Goal: Task Accomplishment & Management: Manage account settings

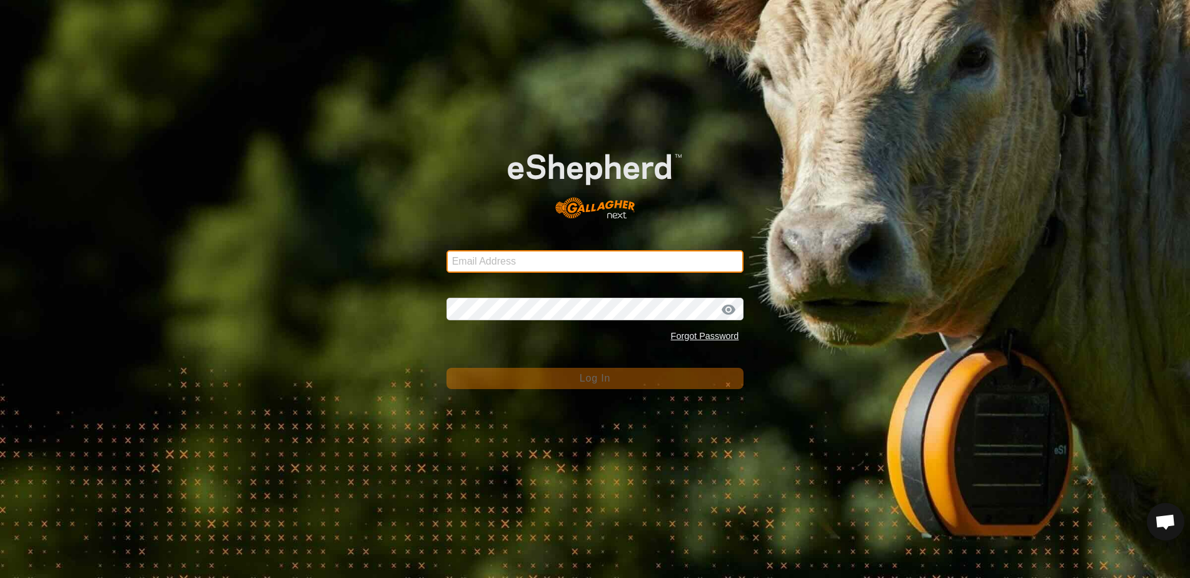
type input "ljamieson@gmail.com"
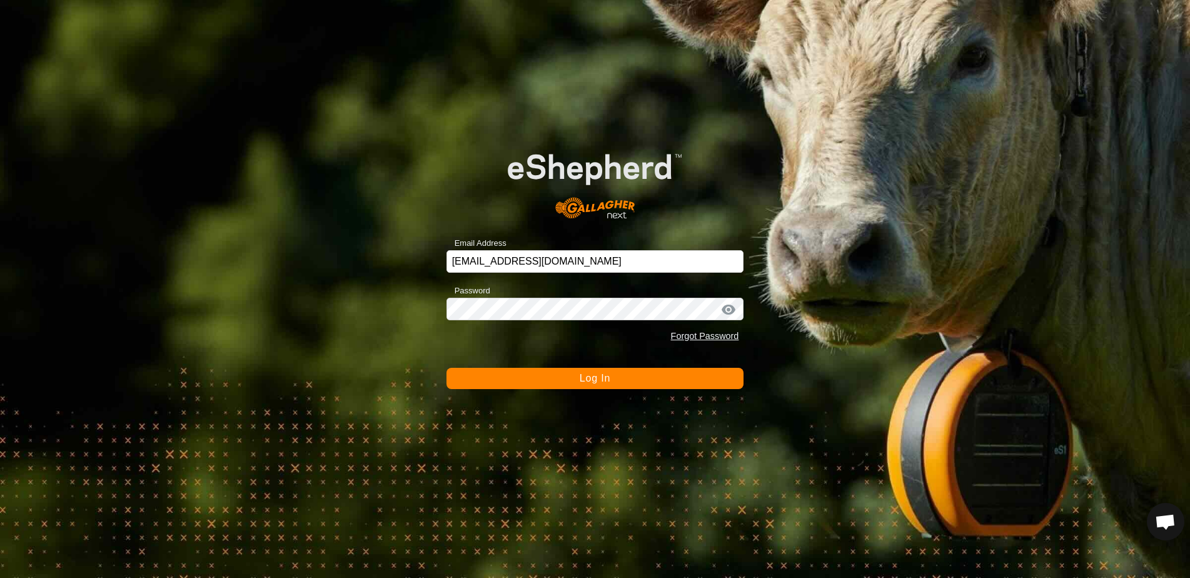
click at [758, 444] on div "Email Address ljamieson@gmail.com Password Forgot Password Log In" at bounding box center [595, 289] width 1190 height 578
click at [600, 386] on button "Log In" at bounding box center [595, 378] width 298 height 21
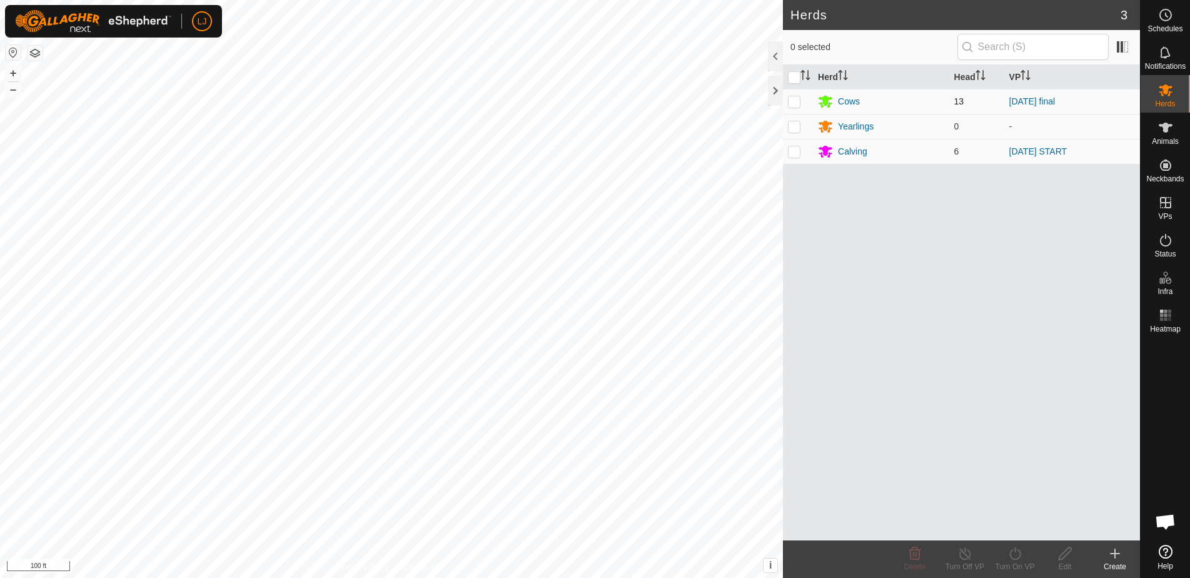
click at [797, 107] on td at bounding box center [798, 101] width 30 height 25
checkbox input "true"
click at [1018, 551] on icon at bounding box center [1014, 553] width 11 height 13
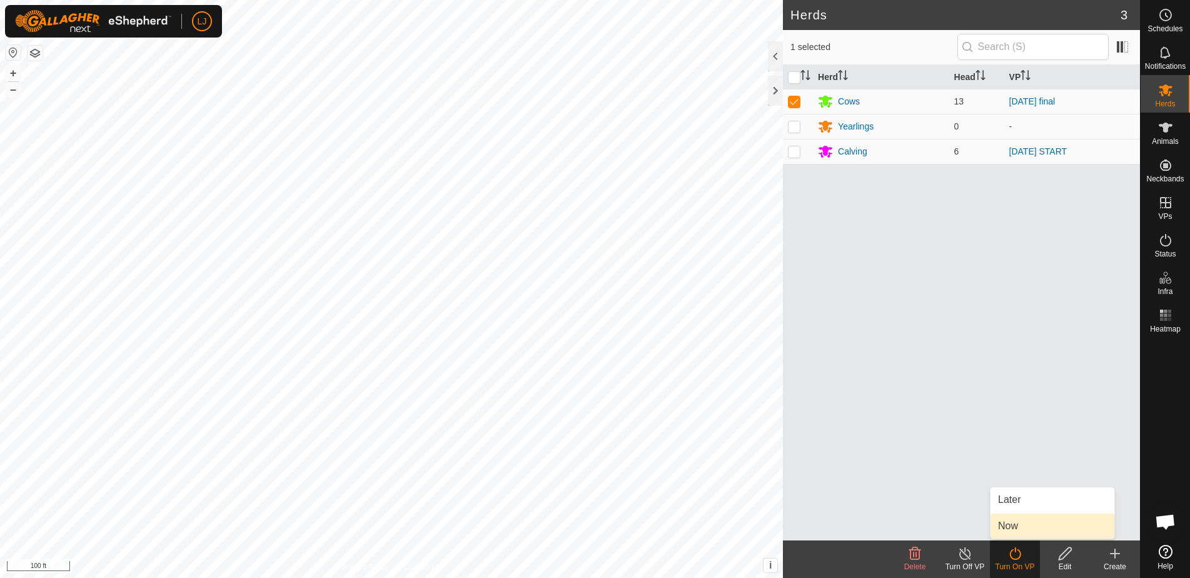
click at [1020, 523] on link "Now" at bounding box center [1052, 525] width 124 height 25
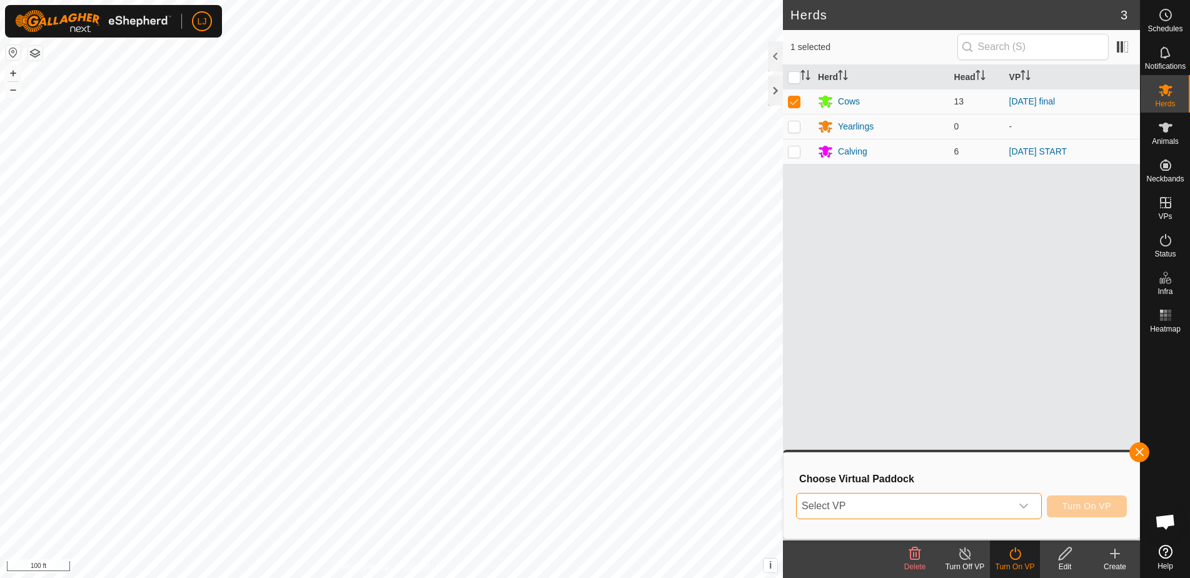
click at [978, 509] on span "Select VP" at bounding box center [903, 505] width 214 height 25
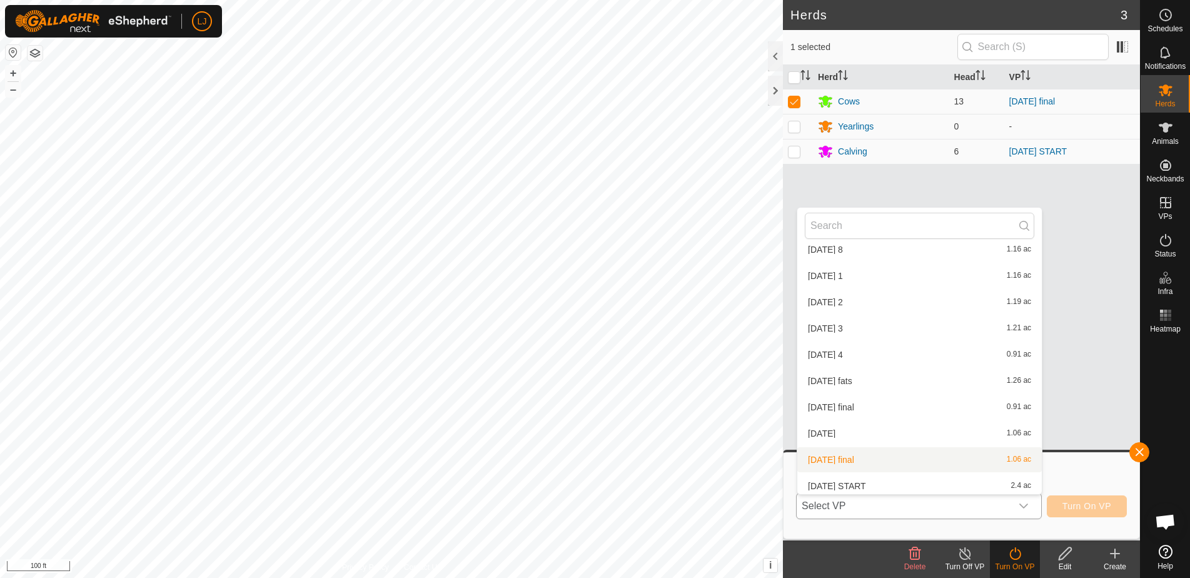
scroll to position [255, 0]
click at [946, 483] on li "[DATE] START 2.4 ac" at bounding box center [919, 481] width 244 height 25
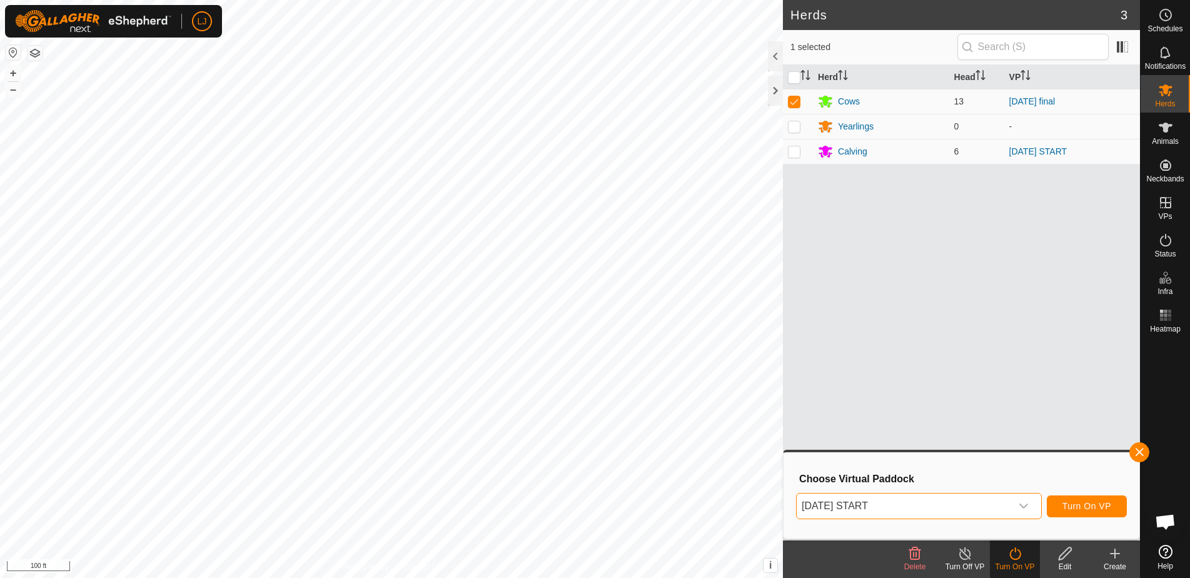
click at [1074, 505] on span "Turn On VP" at bounding box center [1086, 506] width 49 height 10
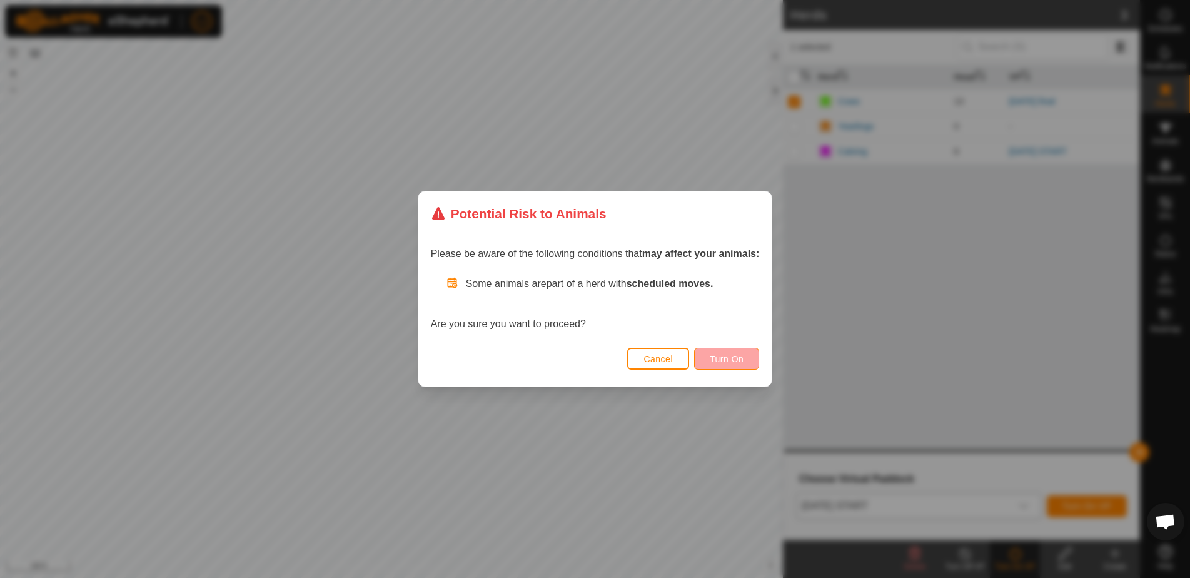
click at [730, 364] on button "Turn On" at bounding box center [726, 359] width 65 height 22
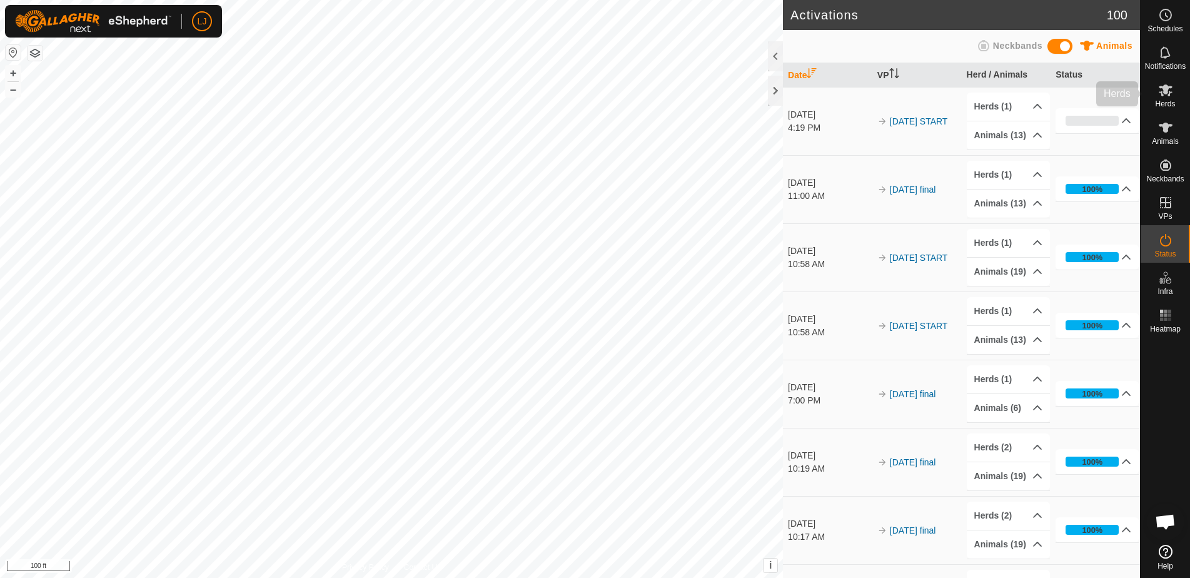
click at [1165, 101] on span "Herds" at bounding box center [1165, 104] width 20 height 8
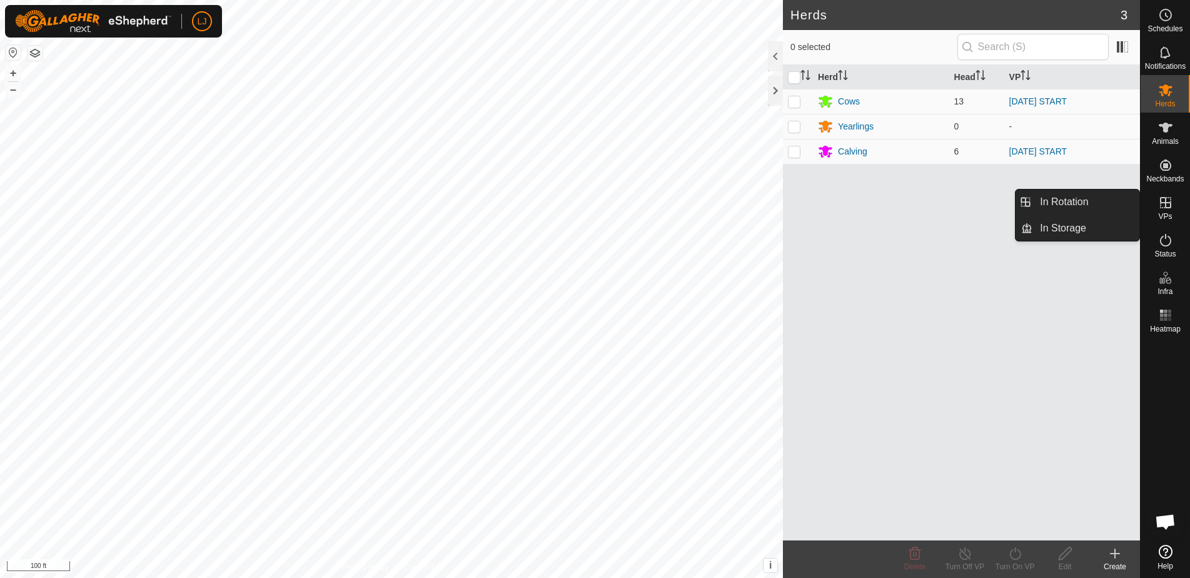
click at [1170, 213] on span "VPs" at bounding box center [1165, 217] width 14 height 8
click at [1082, 208] on link "In Rotation" at bounding box center [1085, 201] width 107 height 25
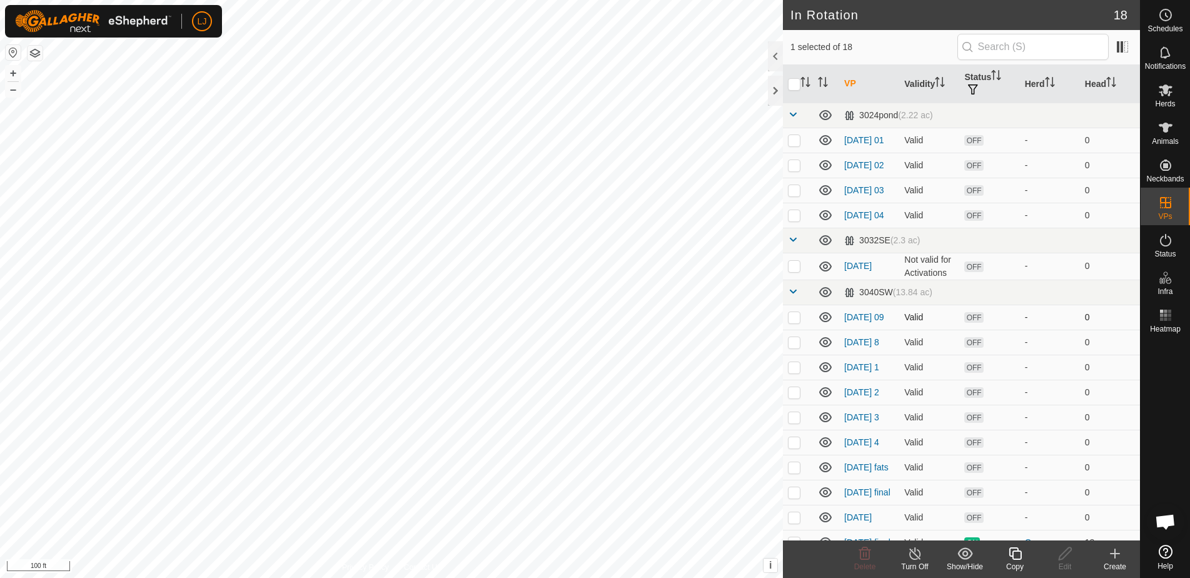
scroll to position [3, 0]
click at [800, 276] on td at bounding box center [798, 263] width 30 height 27
click at [800, 268] on p-checkbox at bounding box center [794, 263] width 13 height 10
checkbox input "false"
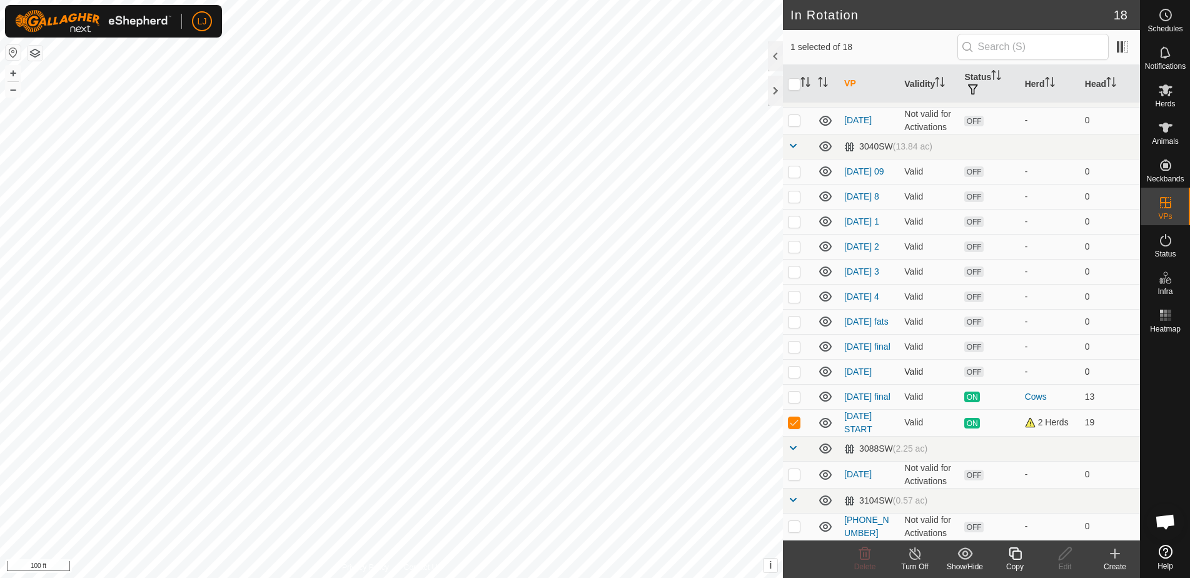
scroll to position [171, 0]
click at [1019, 555] on icon at bounding box center [1015, 553] width 16 height 15
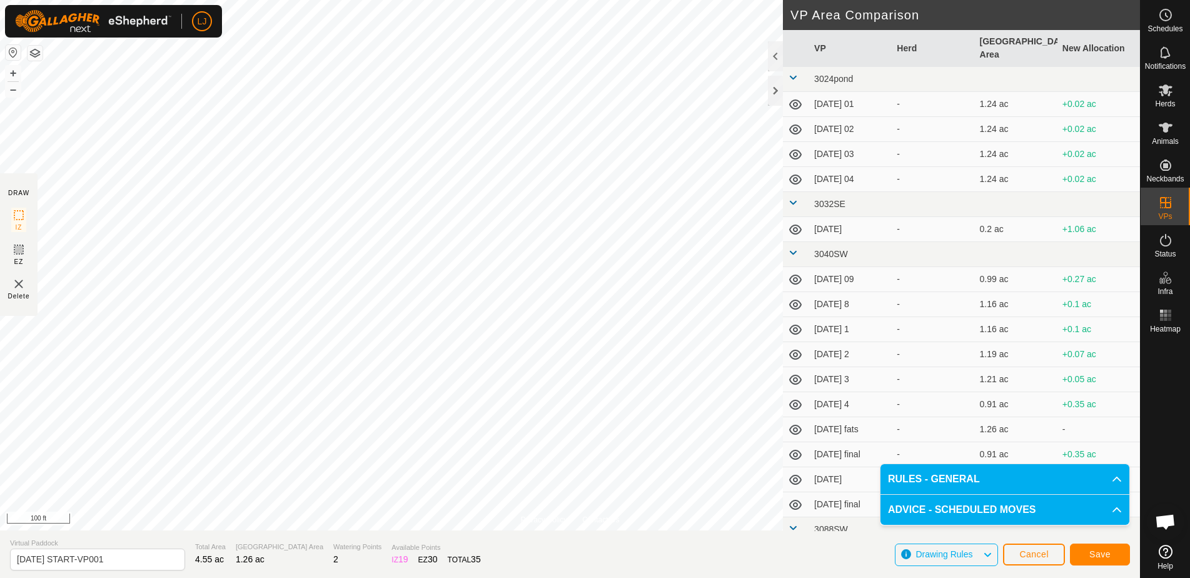
click at [1108, 553] on span "Save" at bounding box center [1099, 554] width 21 height 10
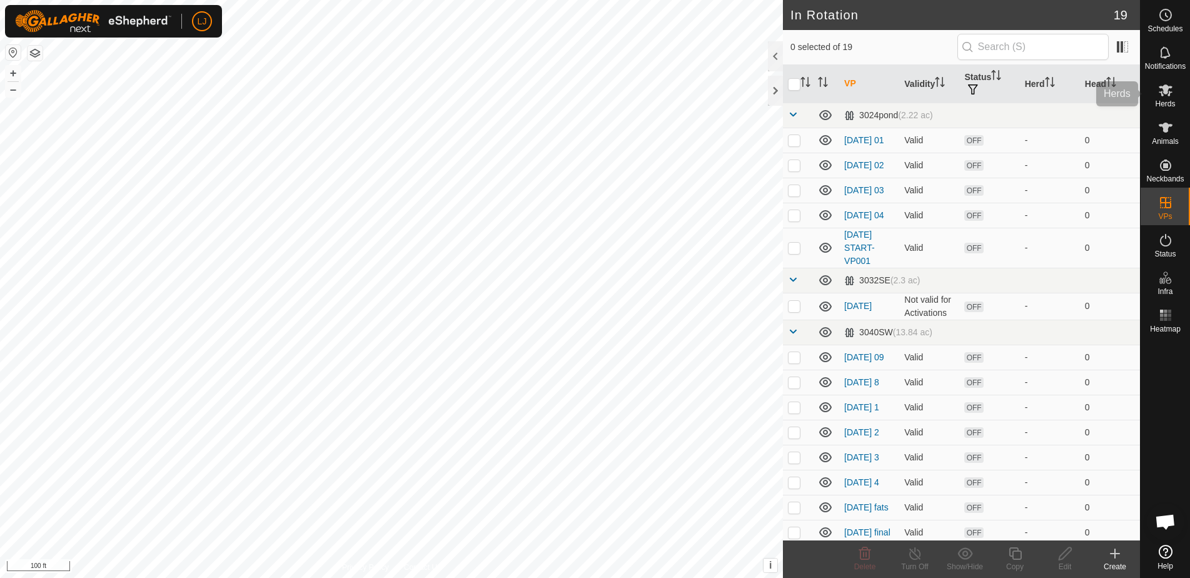
click at [1172, 93] on icon at bounding box center [1165, 90] width 15 height 15
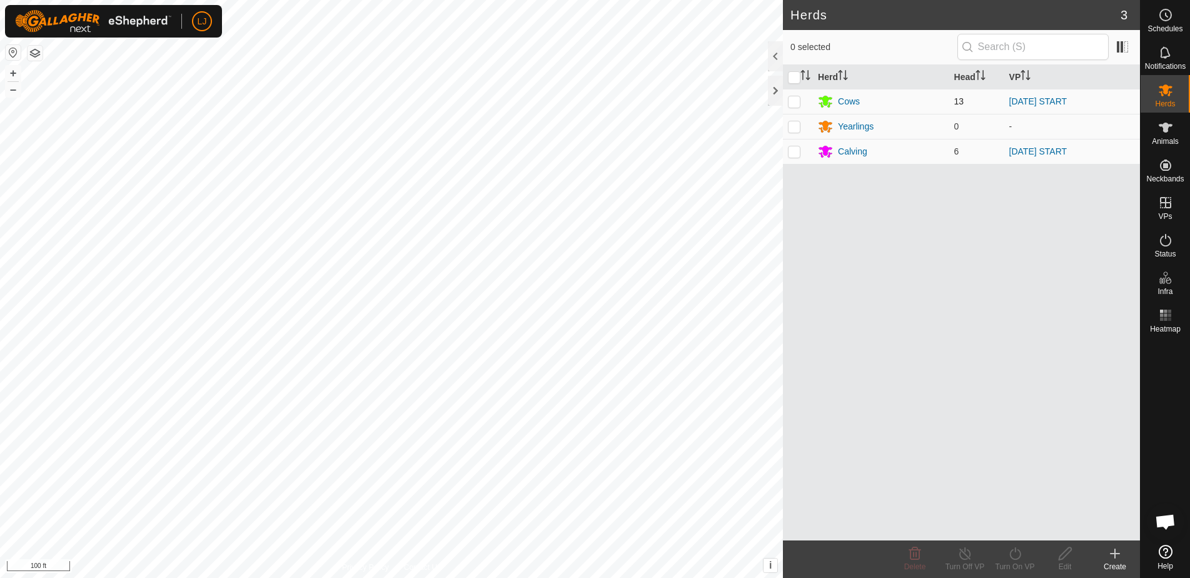
click at [794, 106] on p-checkbox at bounding box center [794, 101] width 13 height 10
checkbox input "true"
click at [798, 156] on td at bounding box center [798, 151] width 30 height 25
checkbox input "true"
click at [1007, 553] on icon at bounding box center [1015, 553] width 16 height 15
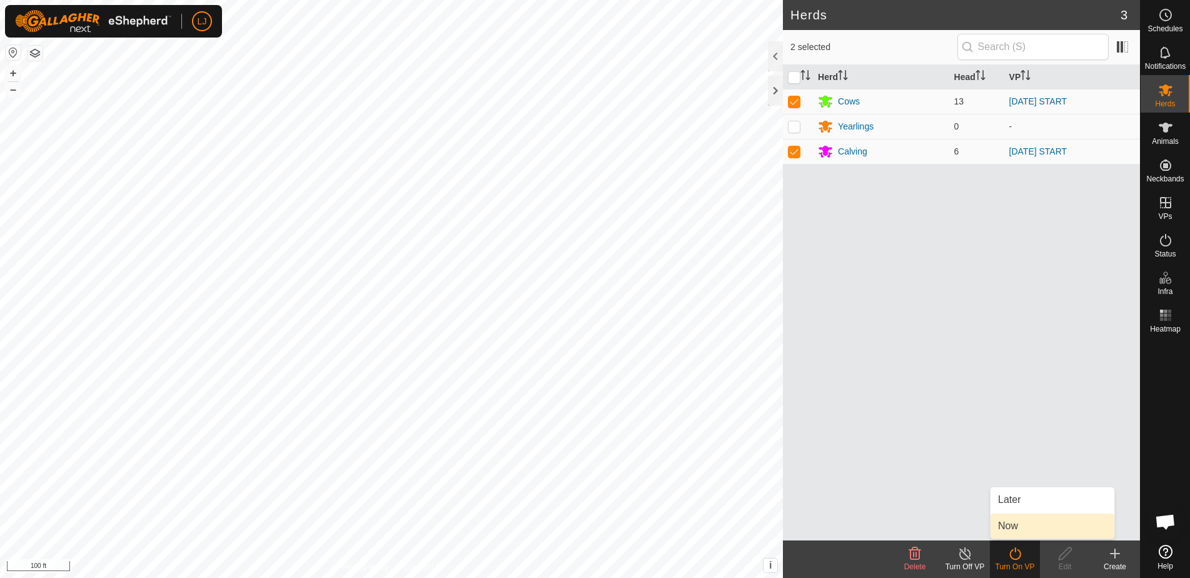
click at [1008, 527] on link "Now" at bounding box center [1052, 525] width 124 height 25
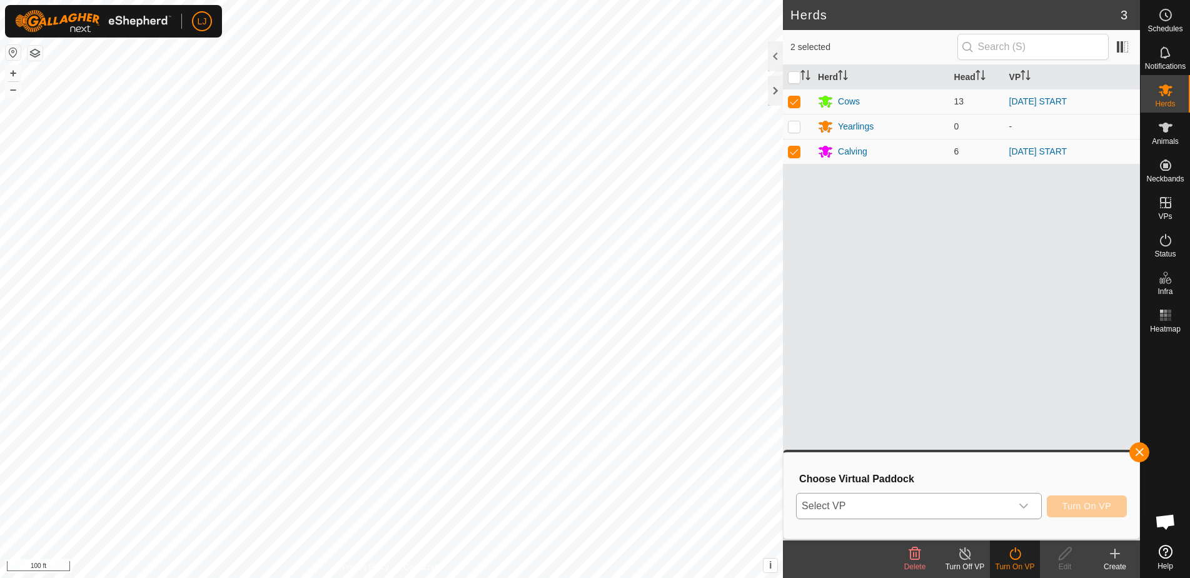
click at [861, 507] on span "Select VP" at bounding box center [903, 505] width 214 height 25
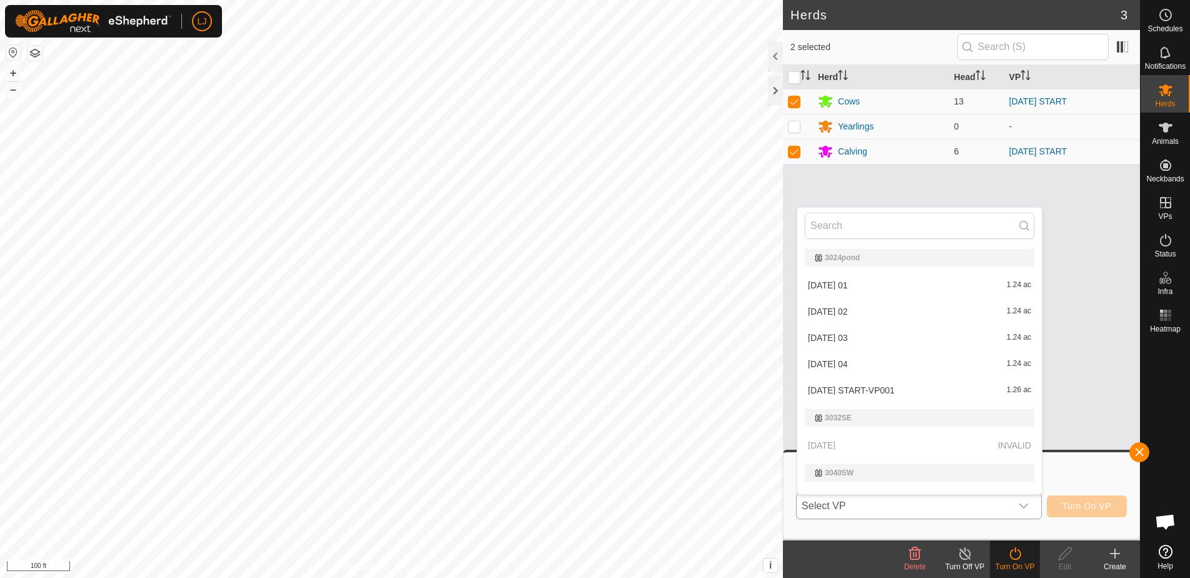
scroll to position [19, 0]
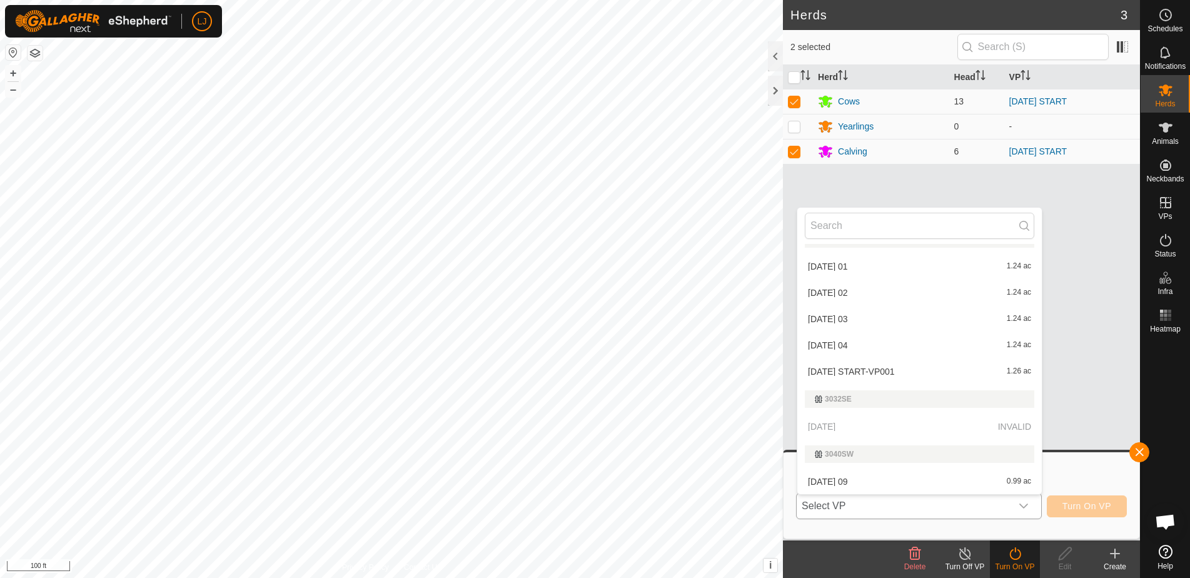
click at [920, 374] on li "[DATE] START-VP001 1.26 ac" at bounding box center [919, 371] width 244 height 25
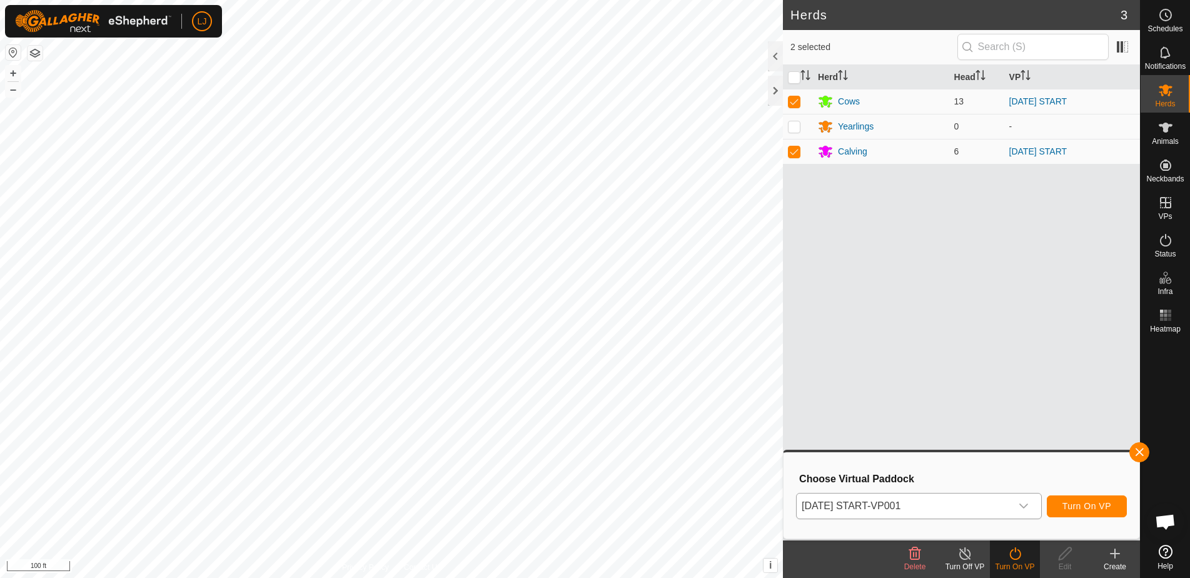
click at [1100, 508] on span "Turn On VP" at bounding box center [1086, 506] width 49 height 10
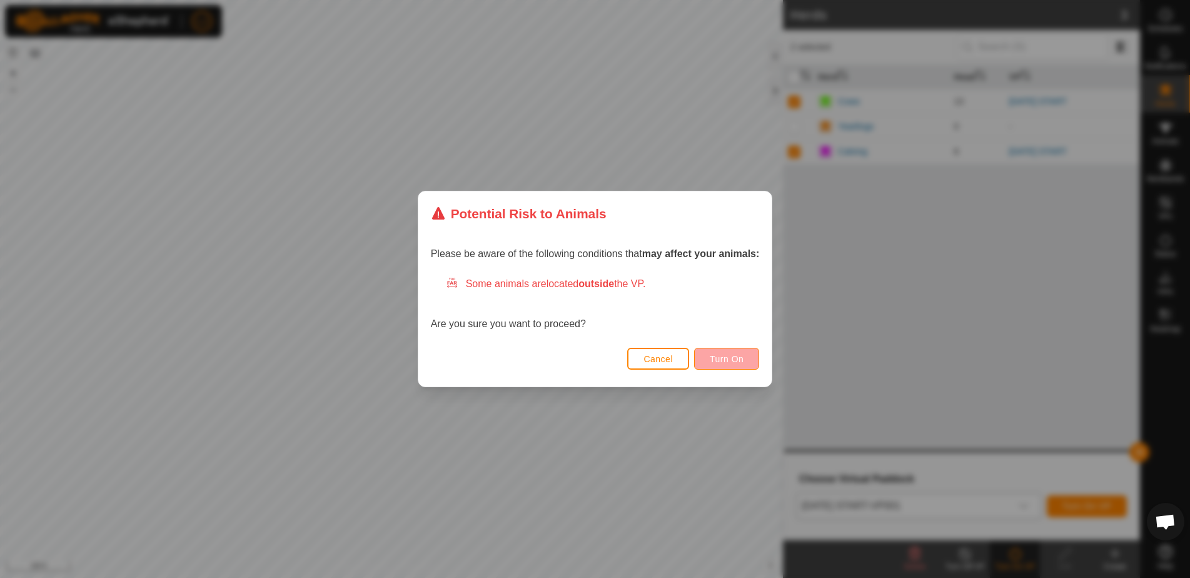
click at [728, 361] on span "Turn On" at bounding box center [727, 359] width 34 height 10
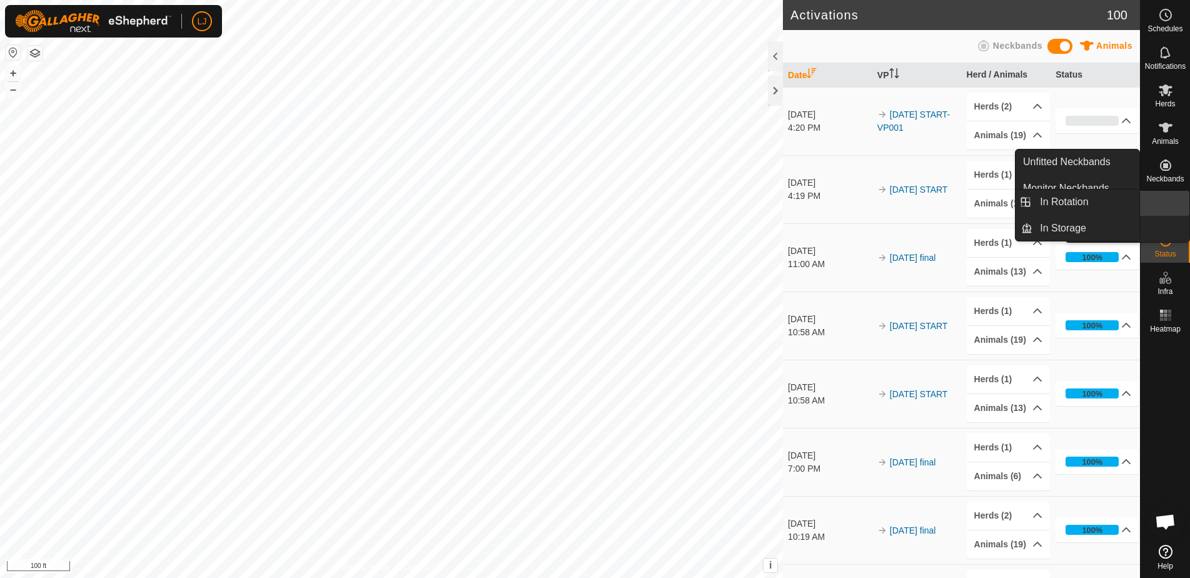
click at [1173, 211] on es-virtualpaddocks-svg-icon at bounding box center [1165, 203] width 23 height 20
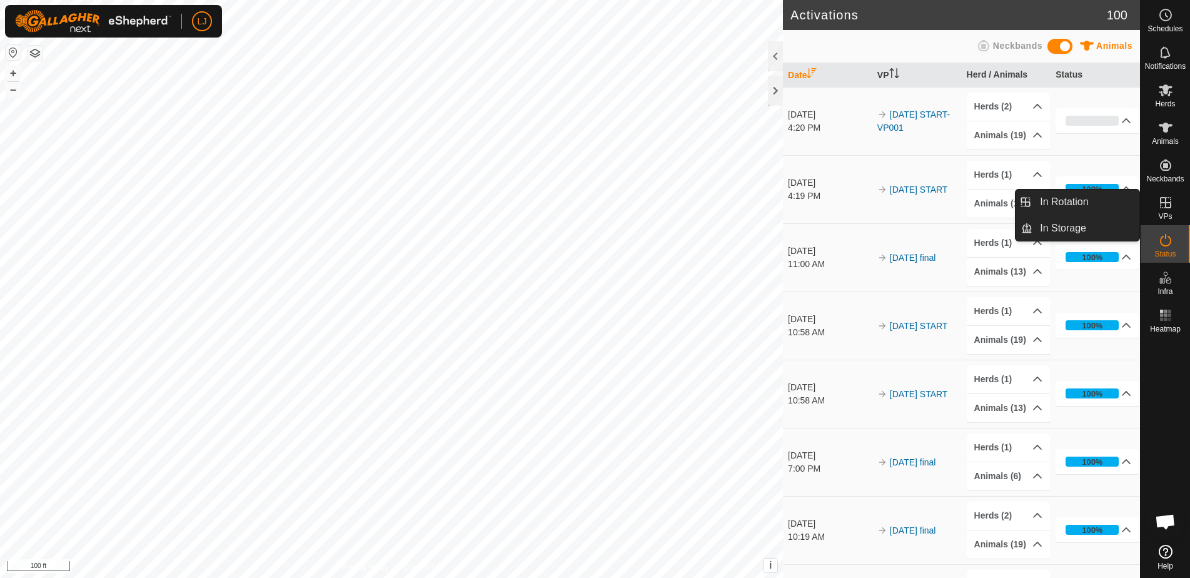
click at [1087, 203] on link "In Rotation" at bounding box center [1085, 201] width 107 height 25
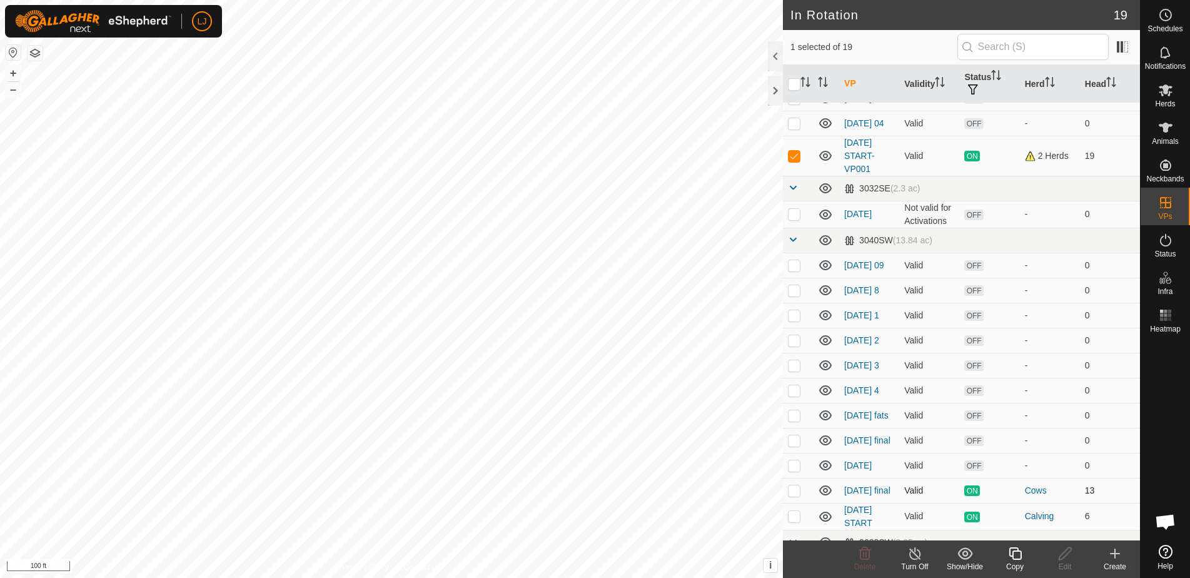
scroll to position [188, 0]
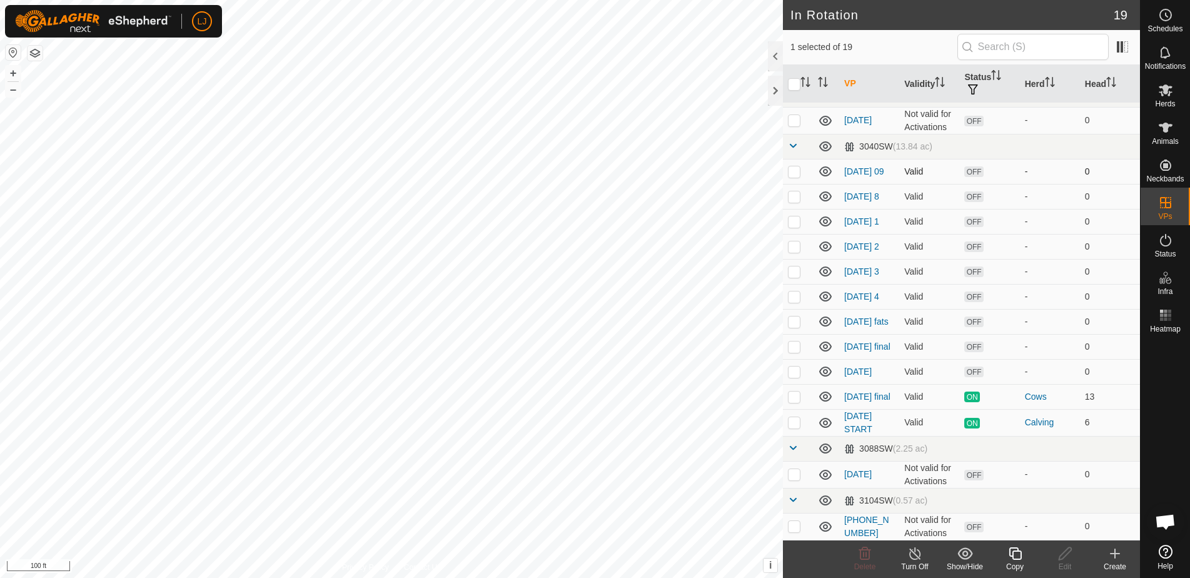
click at [793, 176] on p-checkbox at bounding box center [794, 171] width 13 height 10
click at [796, 176] on p-checkbox at bounding box center [794, 171] width 13 height 10
click at [797, 176] on p-checkbox at bounding box center [794, 171] width 13 height 10
checkbox input "true"
click at [799, 201] on p-checkbox at bounding box center [794, 196] width 13 height 10
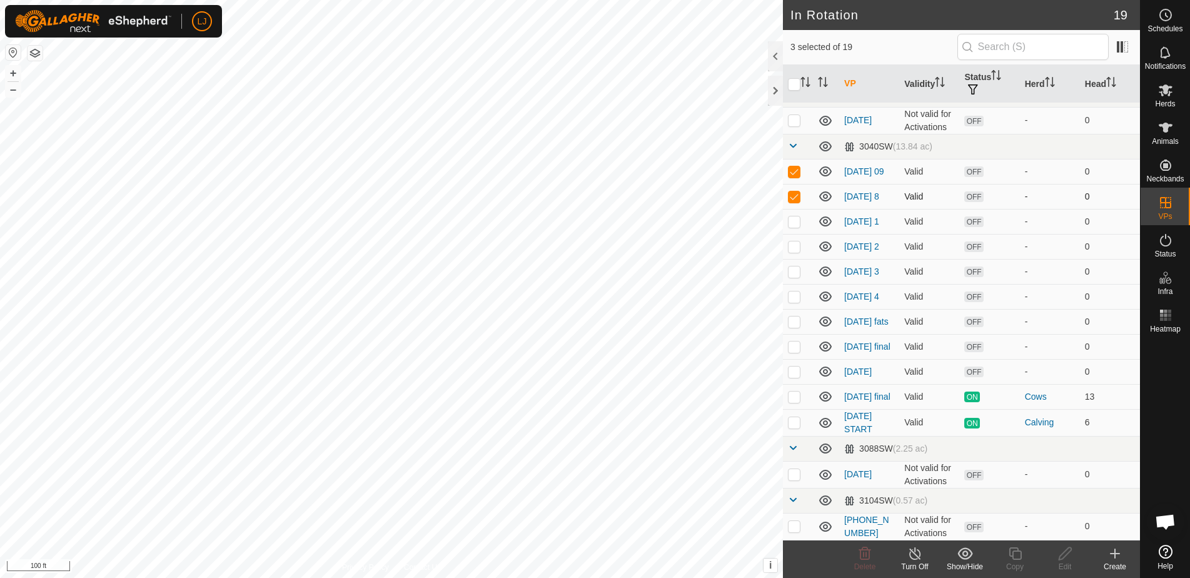
checkbox input "true"
click at [793, 226] on p-checkbox at bounding box center [794, 221] width 13 height 10
checkbox input "true"
click at [793, 251] on p-checkbox at bounding box center [794, 246] width 13 height 10
checkbox input "true"
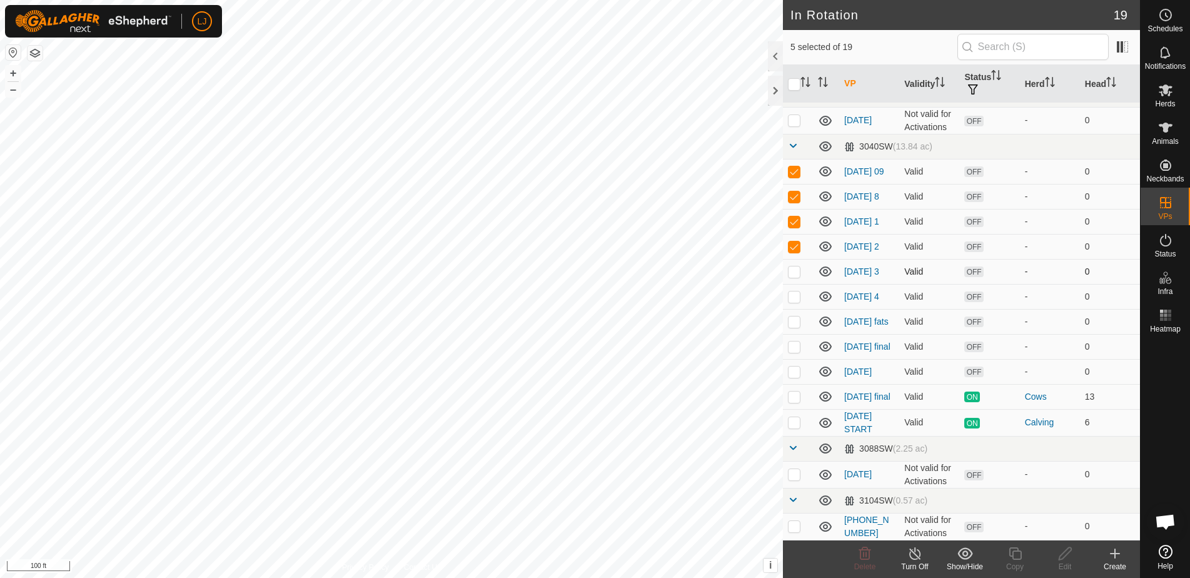
click at [797, 284] on td at bounding box center [798, 271] width 30 height 25
checkbox input "true"
drag, startPoint x: 797, startPoint y: 314, endPoint x: 795, endPoint y: 324, distance: 10.9
click at [797, 301] on p-checkbox at bounding box center [794, 296] width 13 height 10
checkbox input "true"
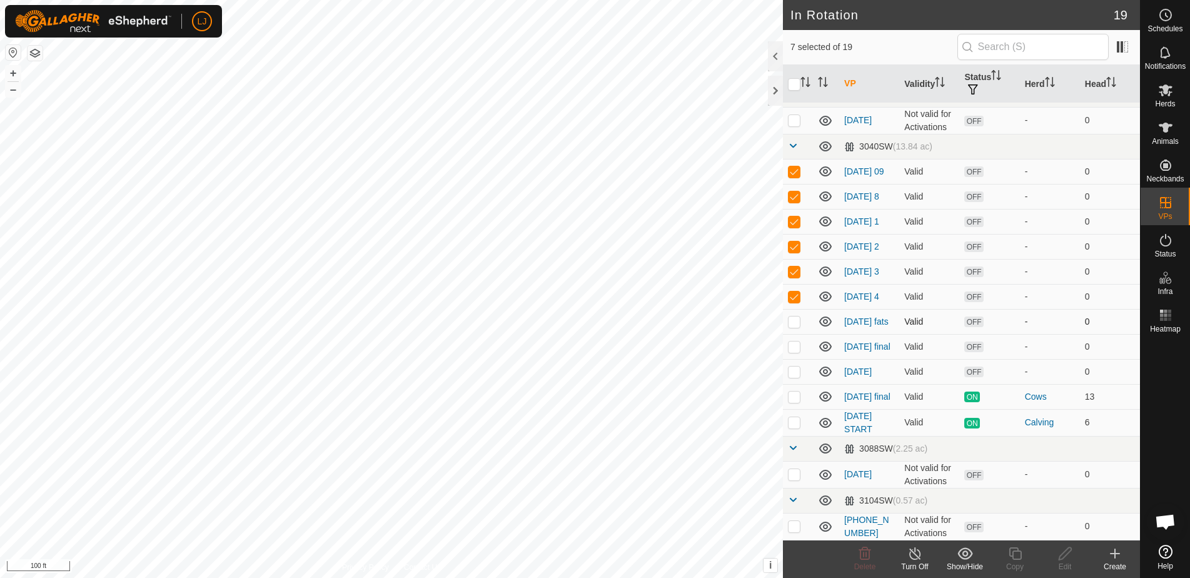
click at [795, 326] on p-checkbox at bounding box center [794, 321] width 13 height 10
checkbox input "true"
click at [796, 351] on p-checkbox at bounding box center [794, 346] width 13 height 10
checkbox input "true"
click at [798, 376] on p-checkbox at bounding box center [794, 371] width 13 height 10
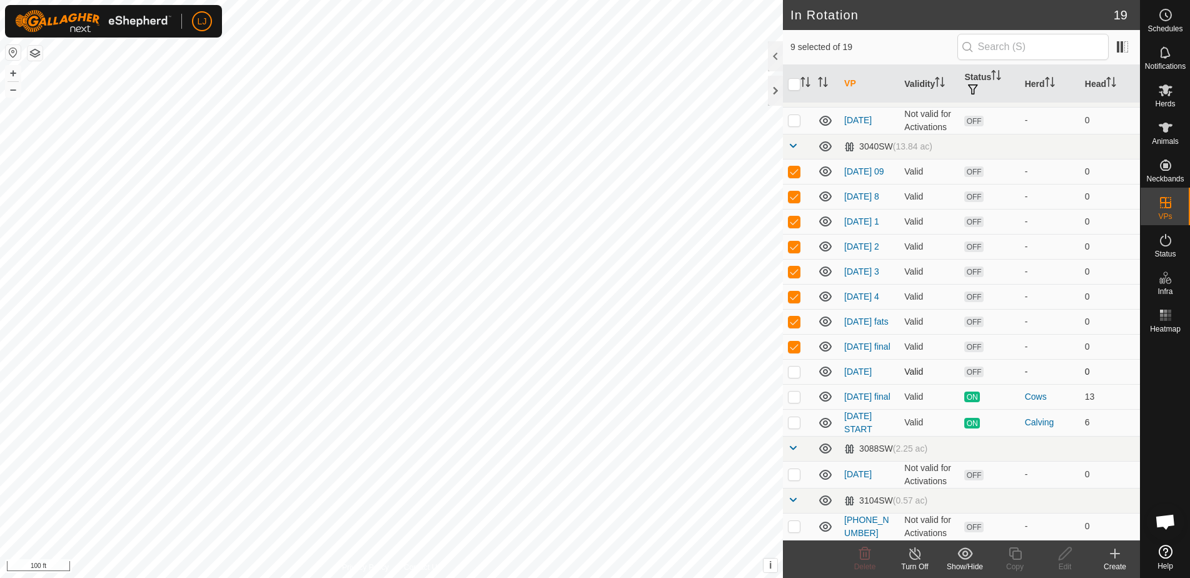
checkbox input "true"
click at [795, 476] on p-checkbox at bounding box center [794, 474] width 13 height 10
checkbox input "true"
click at [793, 524] on p-checkbox at bounding box center [794, 526] width 13 height 10
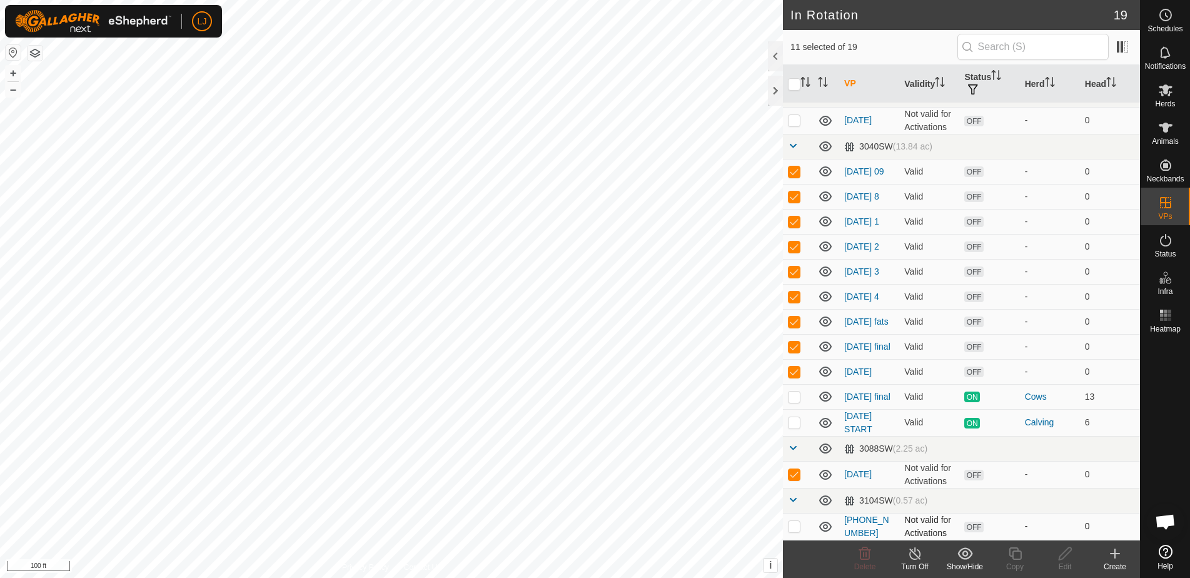
checkbox input "true"
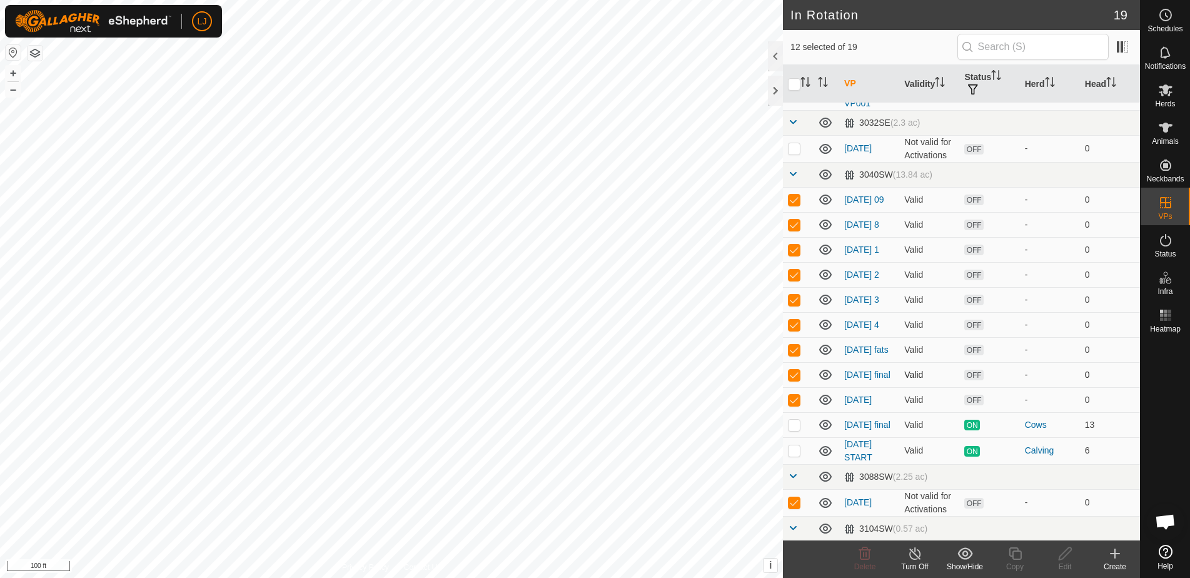
scroll to position [134, 0]
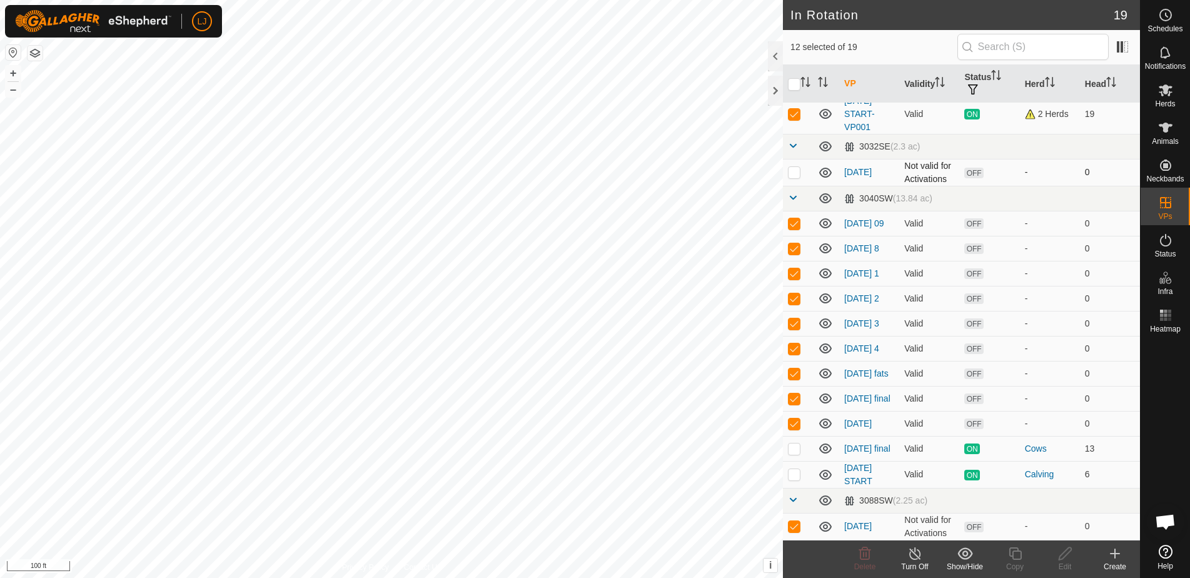
click at [791, 174] on td at bounding box center [798, 172] width 30 height 27
checkbox input "true"
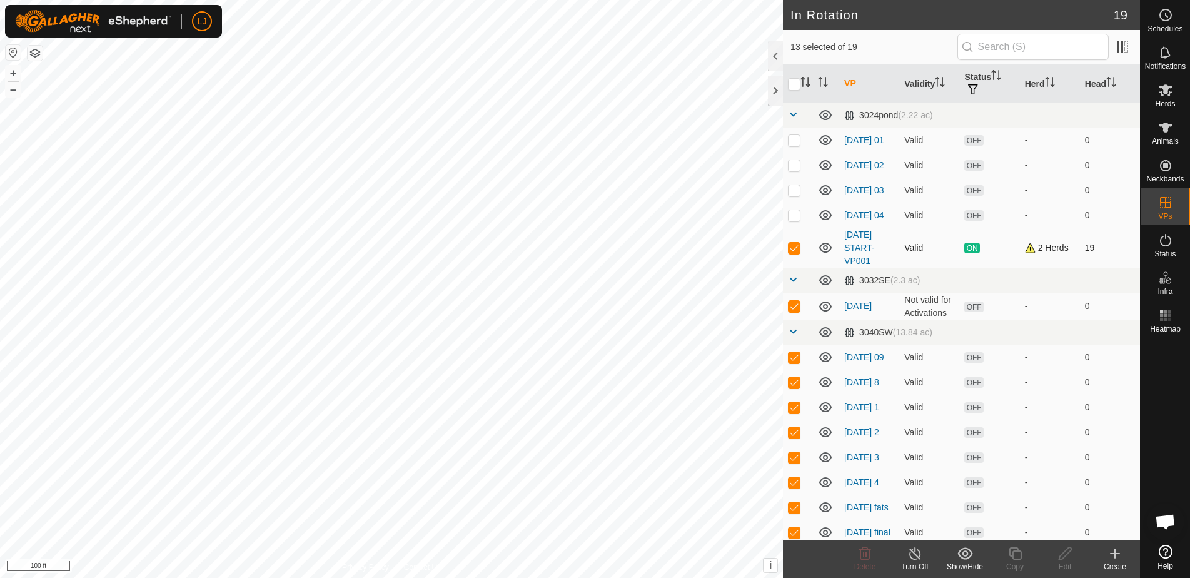
click at [791, 253] on p-checkbox at bounding box center [794, 248] width 13 height 10
checkbox input "false"
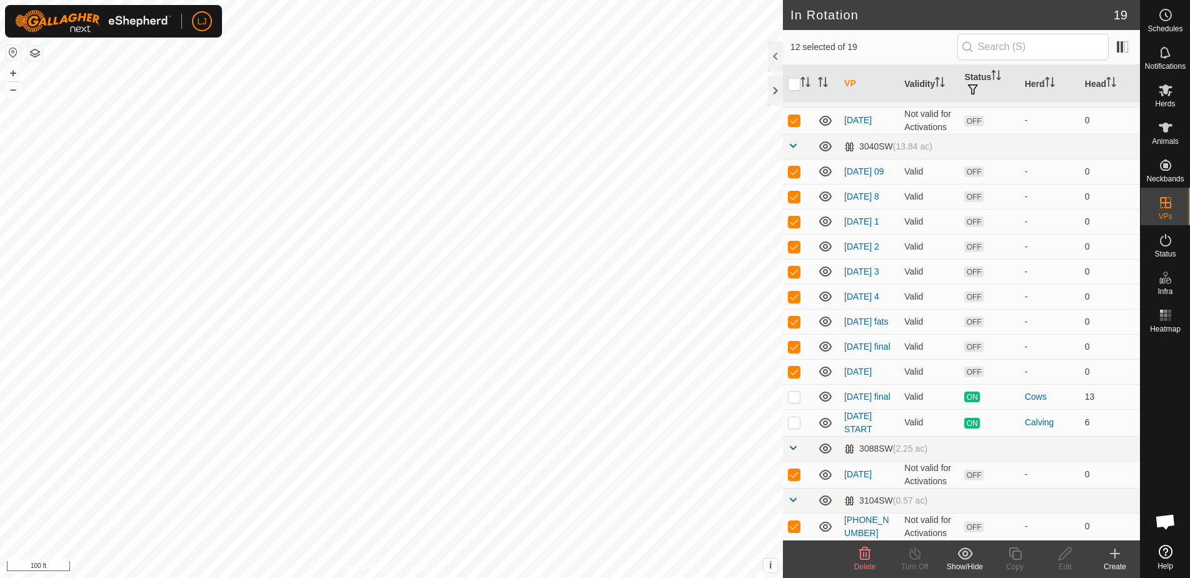
click at [861, 555] on icon at bounding box center [864, 553] width 15 height 15
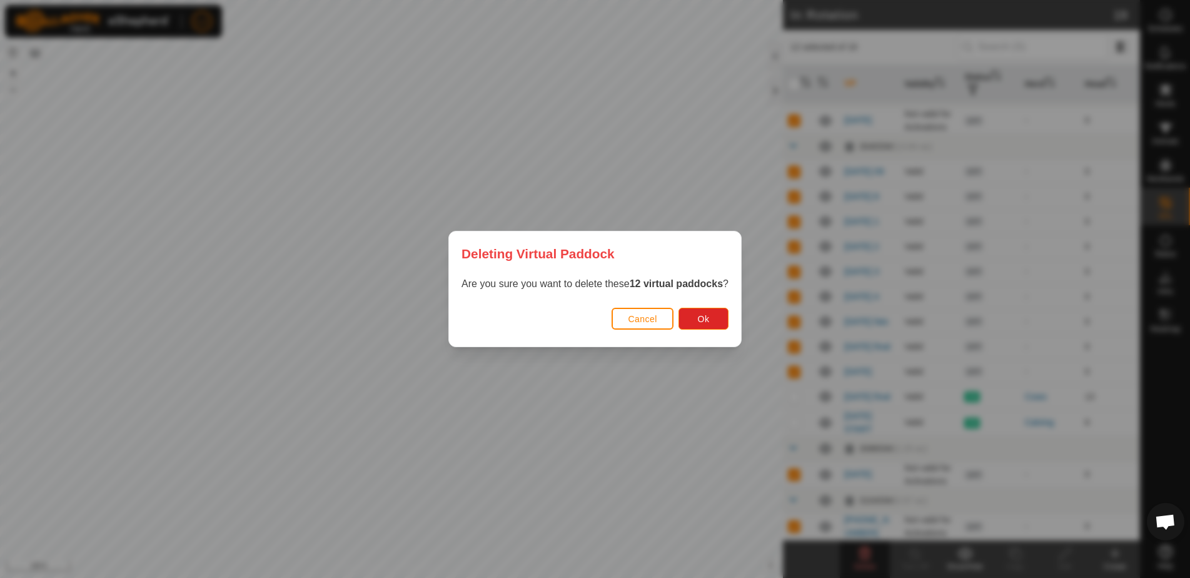
click at [722, 333] on div "Cancel Ok" at bounding box center [595, 325] width 292 height 43
click at [709, 320] on span "Ok" at bounding box center [704, 319] width 12 height 10
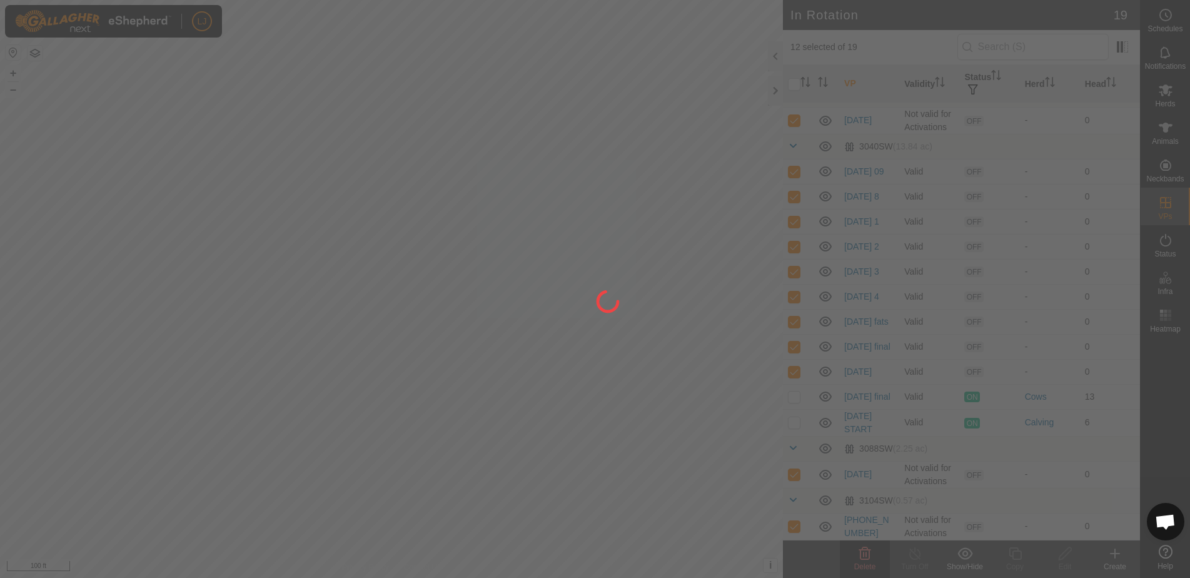
checkbox input "false"
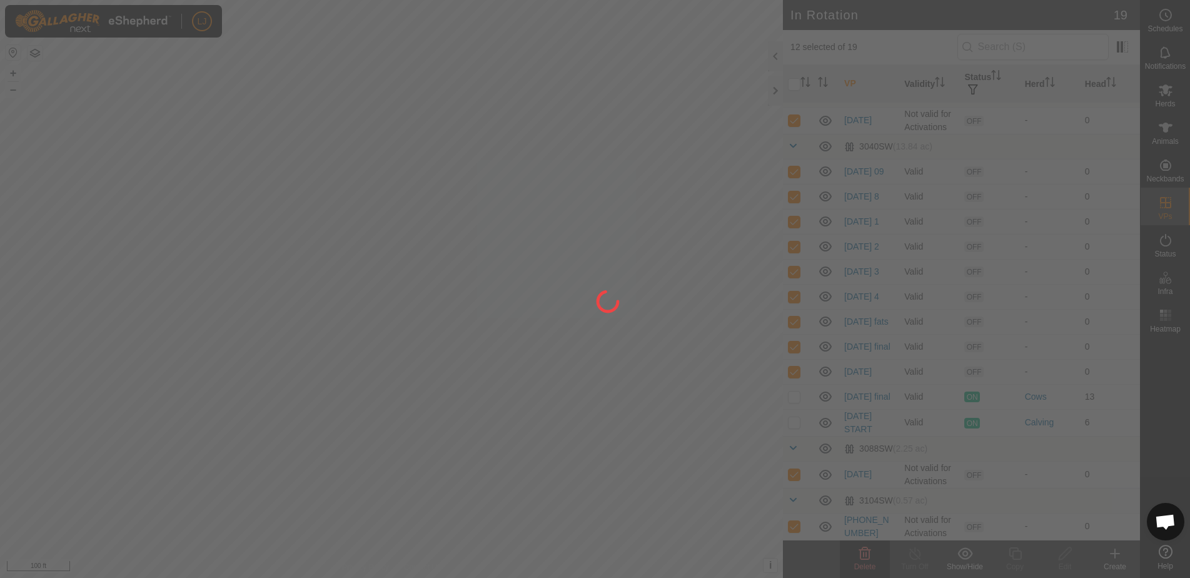
checkbox input "false"
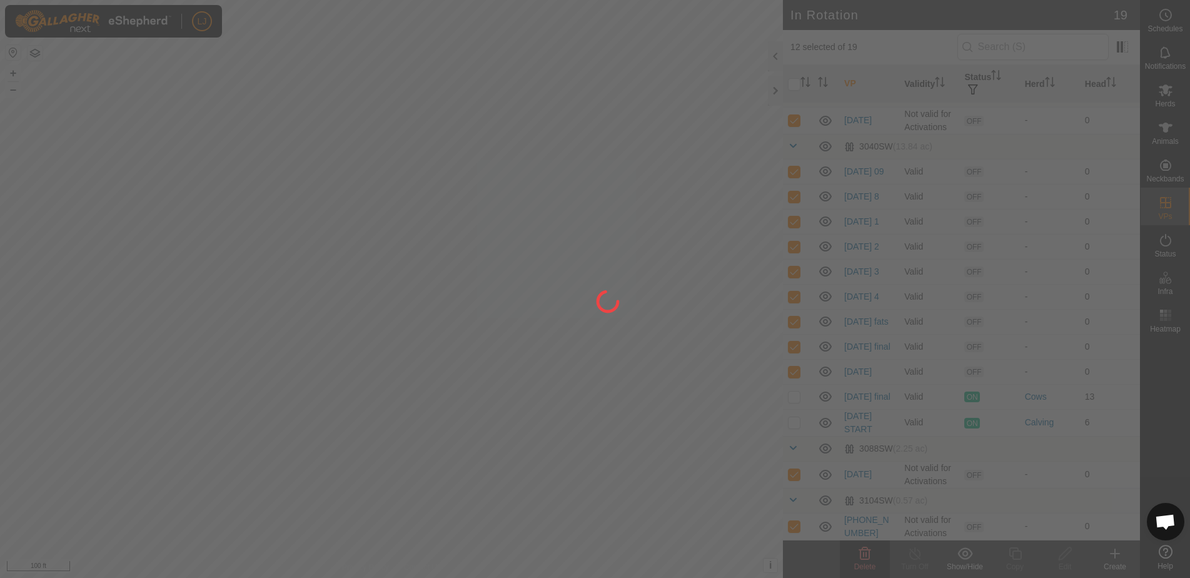
checkbox input "false"
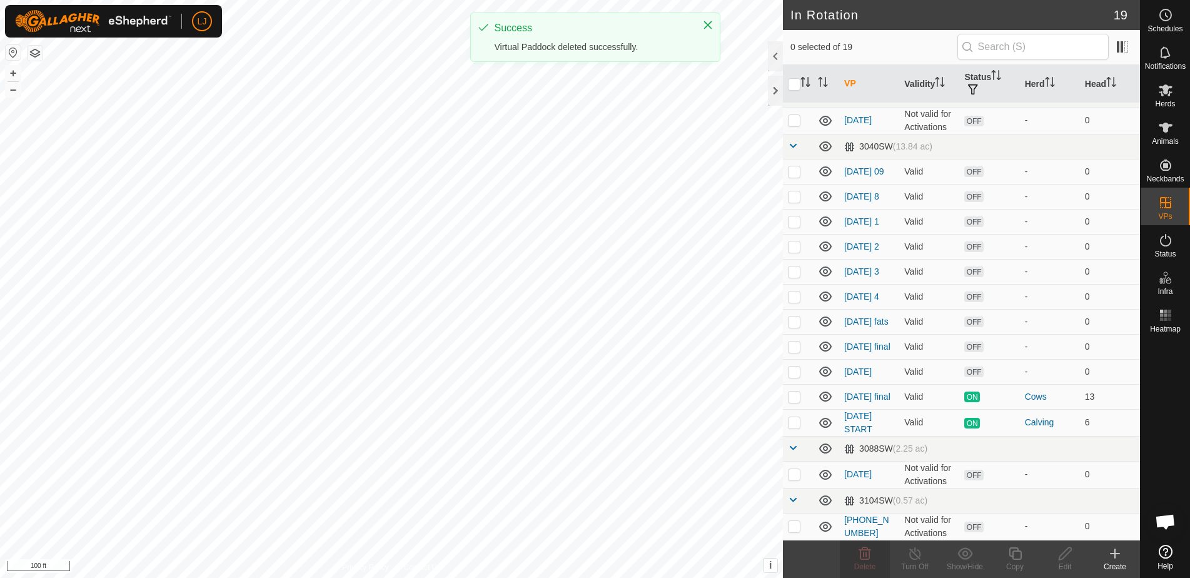
scroll to position [0, 0]
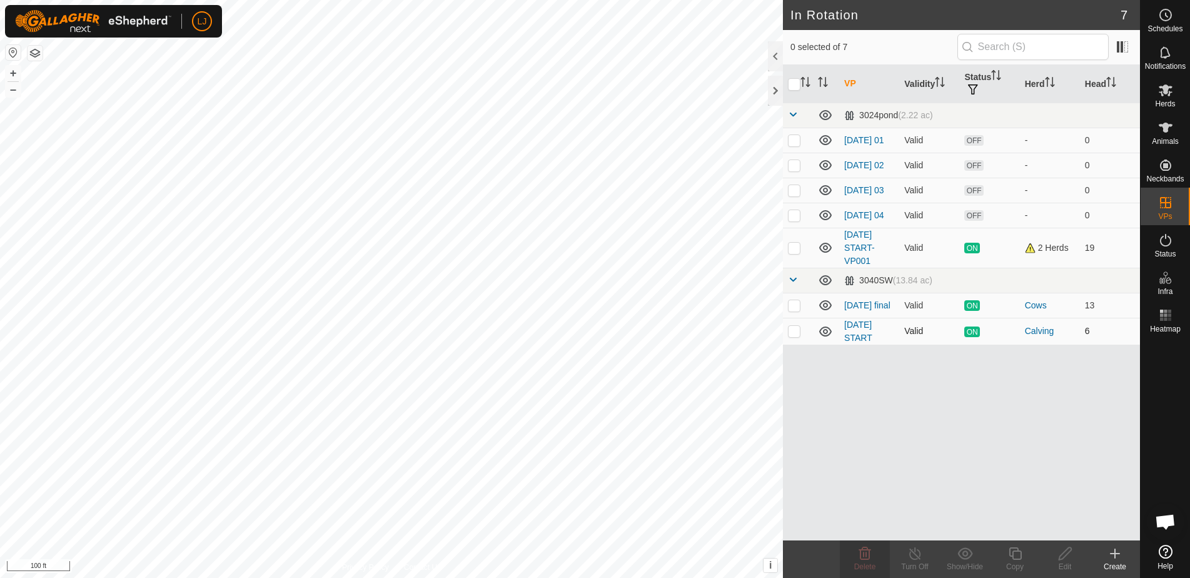
click at [791, 336] on p-checkbox at bounding box center [794, 331] width 13 height 10
click at [794, 336] on p-checkbox at bounding box center [794, 331] width 13 height 10
checkbox input "false"
click at [1173, 103] on span "Herds" at bounding box center [1165, 104] width 20 height 8
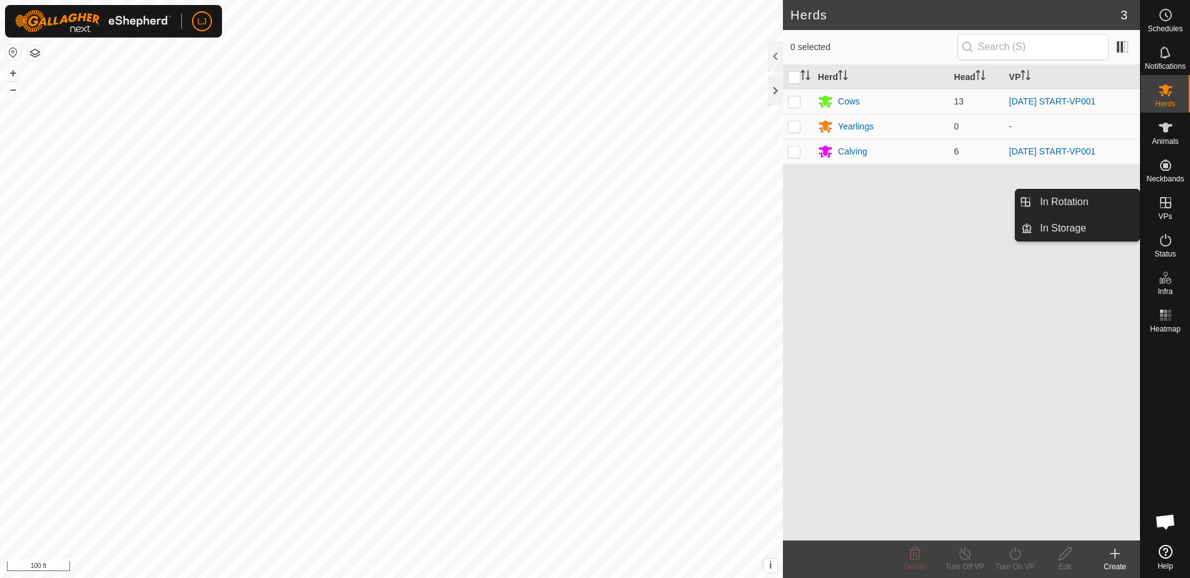
click at [1086, 204] on link "In Rotation" at bounding box center [1085, 201] width 107 height 25
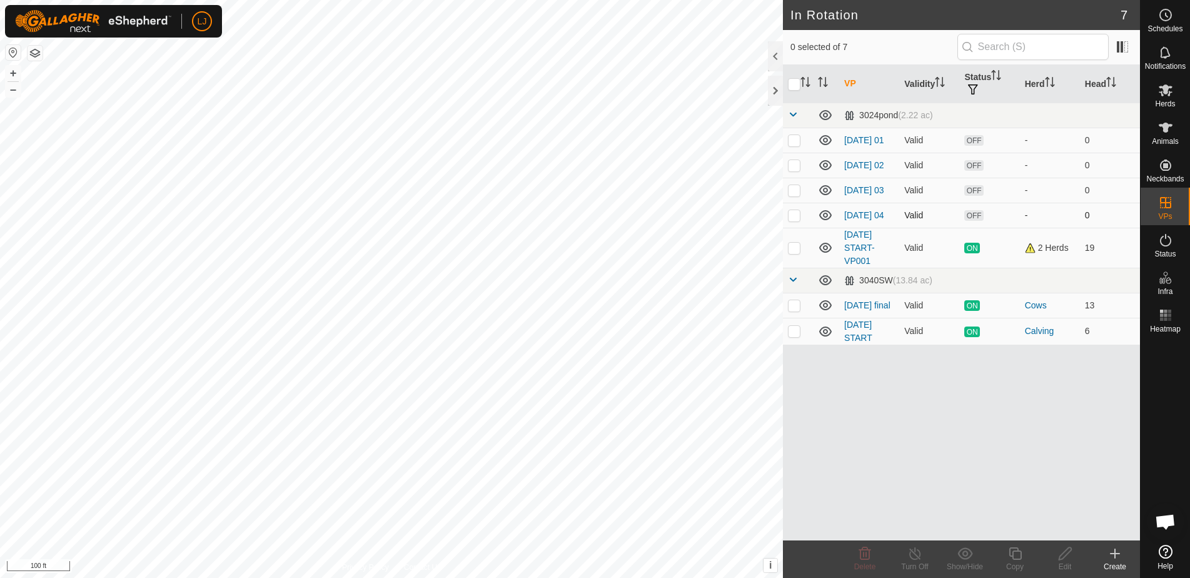
click at [794, 220] on p-checkbox at bounding box center [794, 215] width 13 height 10
checkbox input "true"
click at [1001, 555] on copy-svg-icon at bounding box center [1015, 553] width 50 height 15
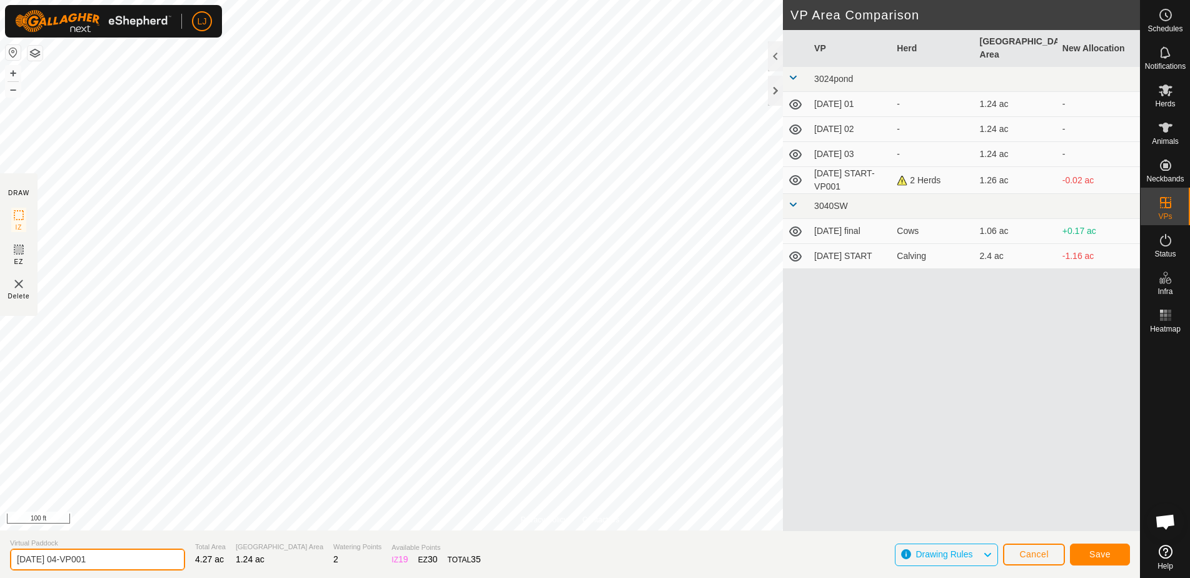
drag, startPoint x: 69, startPoint y: 561, endPoint x: 201, endPoint y: 568, distance: 132.7
click at [200, 568] on section "Virtual Paddock [DATE] 04-VP001 Total Area 4.27 ac Grazing Area 1.24 ac Waterin…" at bounding box center [570, 554] width 1140 height 48
type input "[DATE] 05"
click at [1097, 554] on span "Save" at bounding box center [1099, 554] width 21 height 10
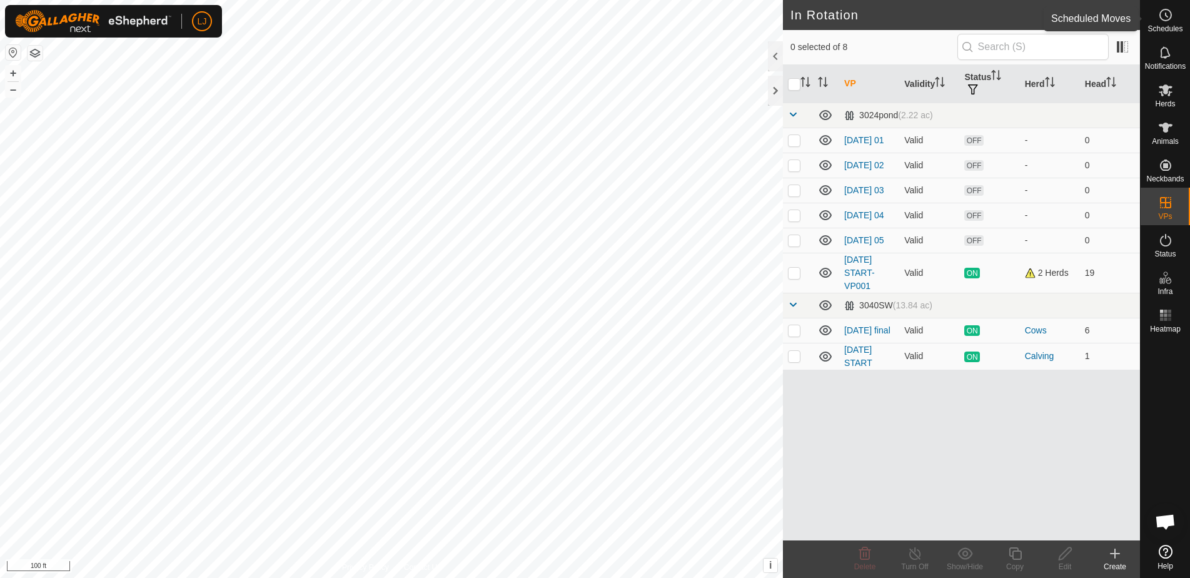
click at [1162, 25] on span "Schedules" at bounding box center [1164, 29] width 35 height 8
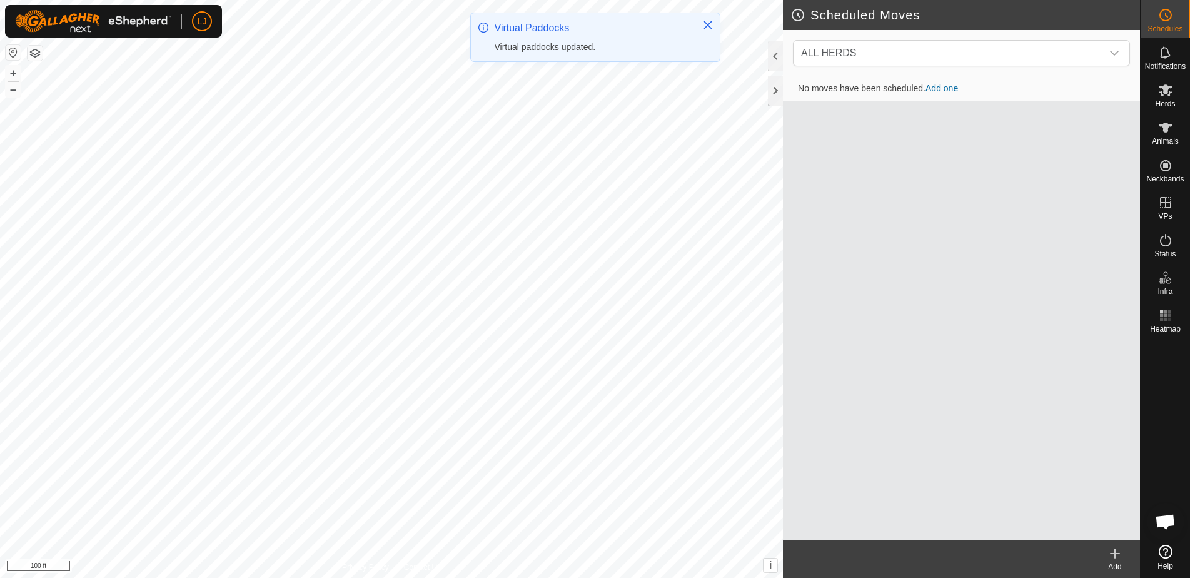
click at [1111, 555] on icon at bounding box center [1114, 553] width 15 height 15
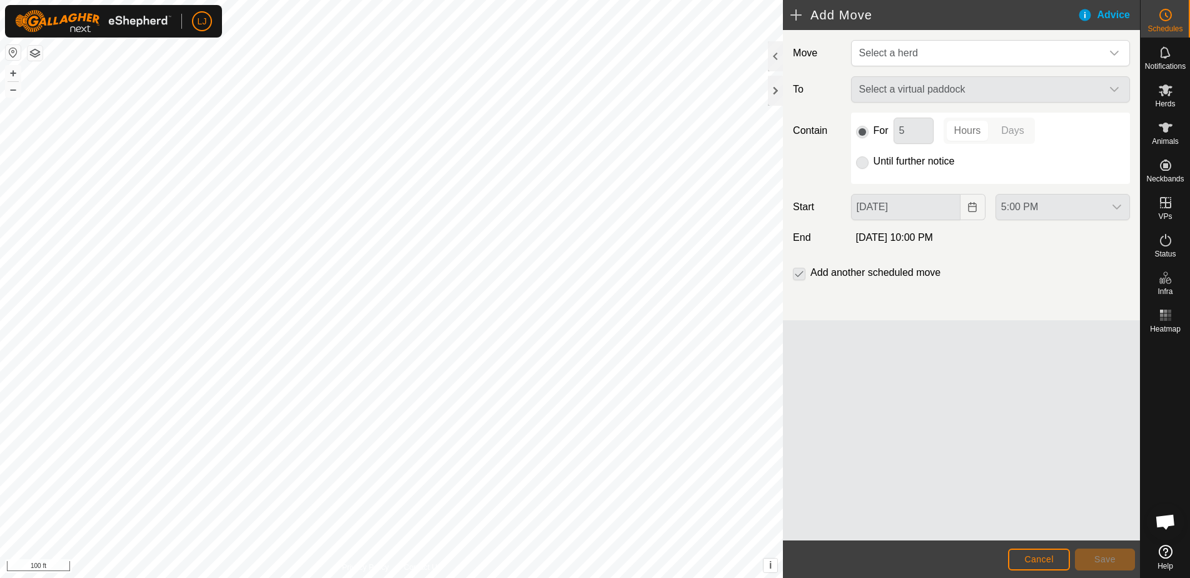
click at [890, 36] on div "Move Select a herd To Select a virtual paddock Contain For 5 Hours Days Until f…" at bounding box center [961, 175] width 357 height 290
click at [898, 51] on span "Select a herd" at bounding box center [888, 53] width 59 height 11
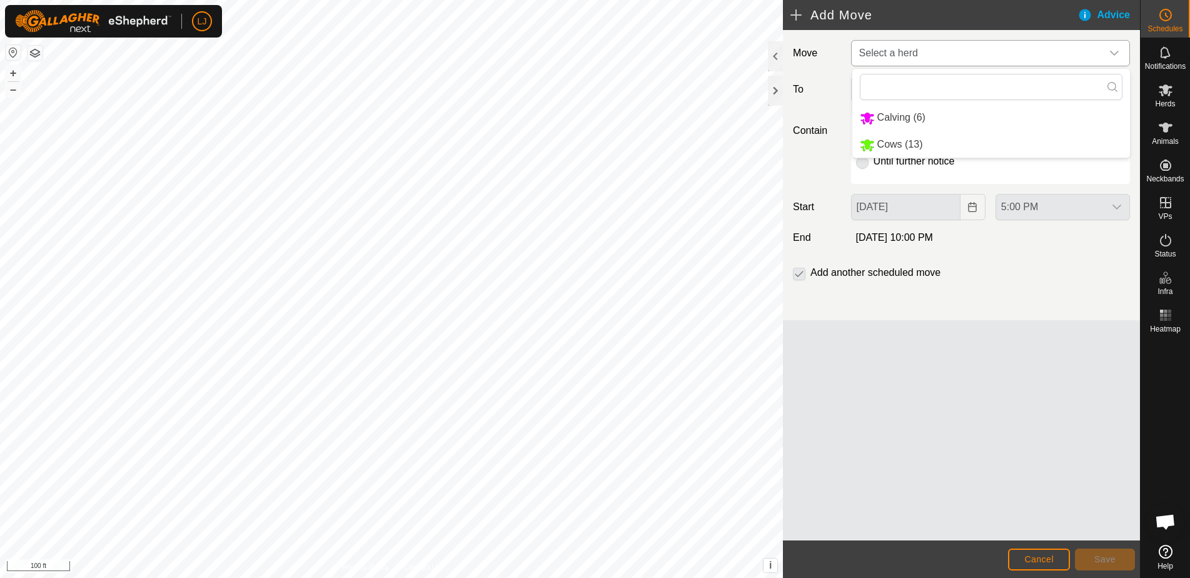
click at [913, 120] on li "Calving (6)" at bounding box center [991, 118] width 278 height 26
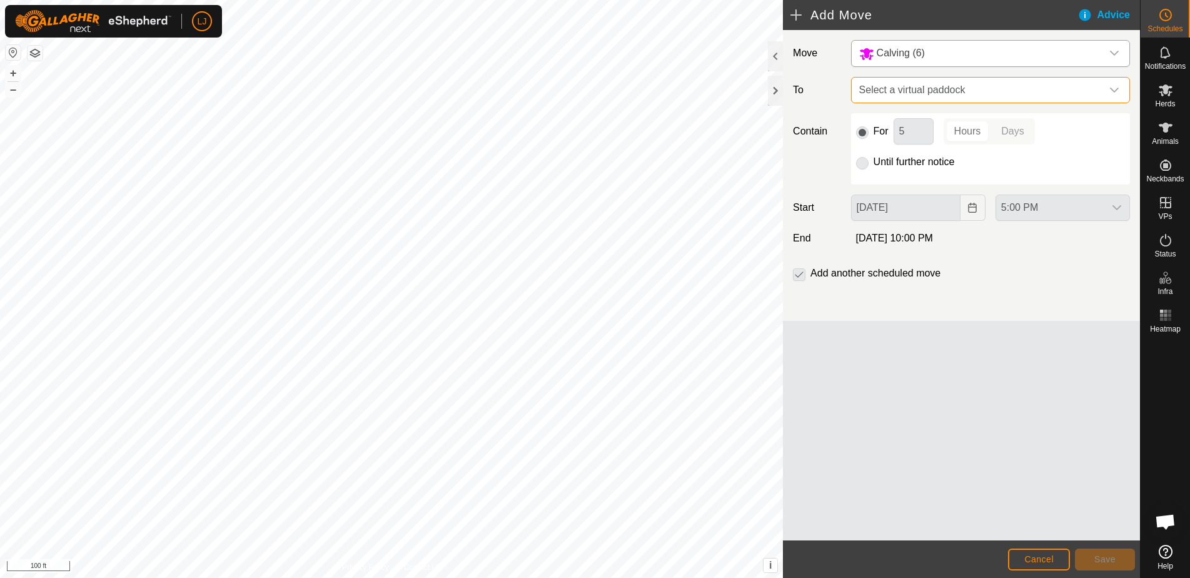
click at [966, 88] on span "Select a virtual paddock" at bounding box center [978, 90] width 248 height 25
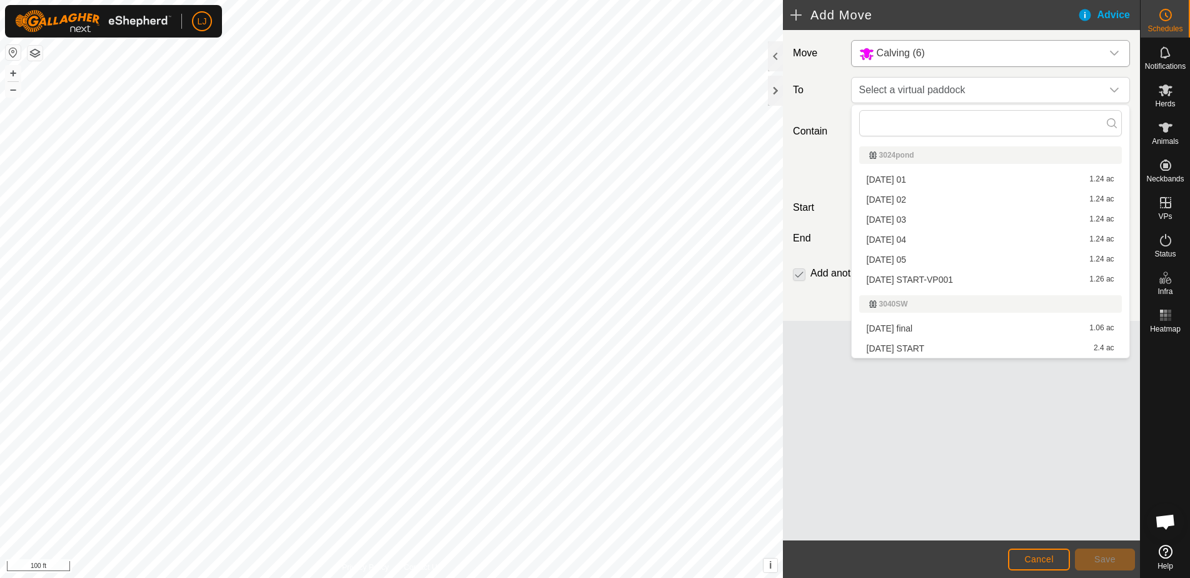
click at [929, 254] on li "[DATE] 05 1.24 ac" at bounding box center [990, 259] width 263 height 19
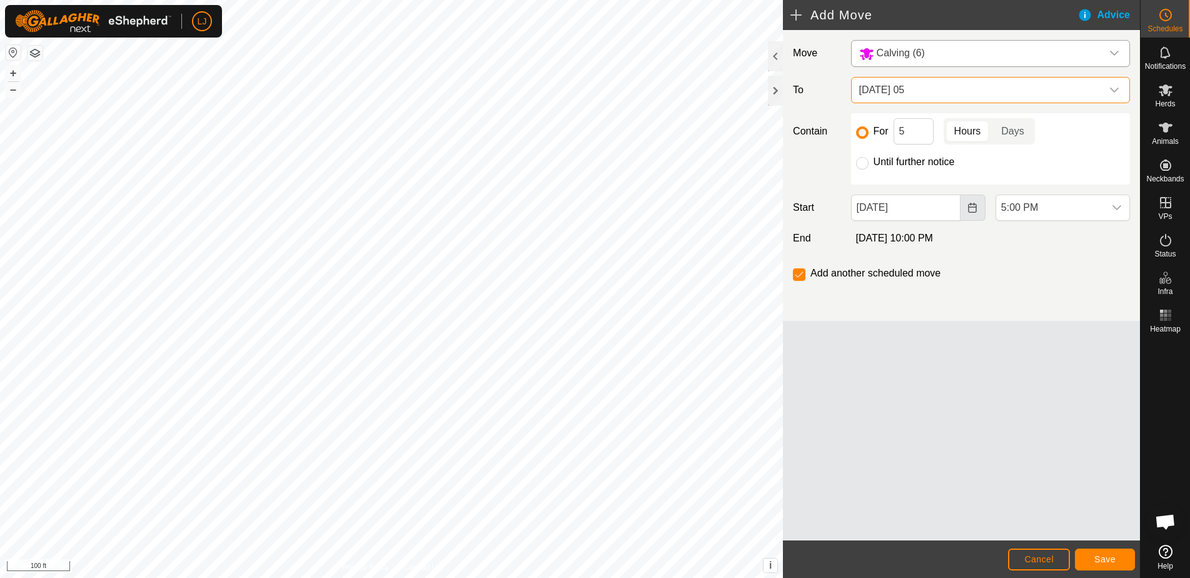
click at [980, 204] on button "Choose Date" at bounding box center [972, 207] width 25 height 26
click at [1125, 213] on div "dropdown trigger" at bounding box center [1116, 207] width 25 height 25
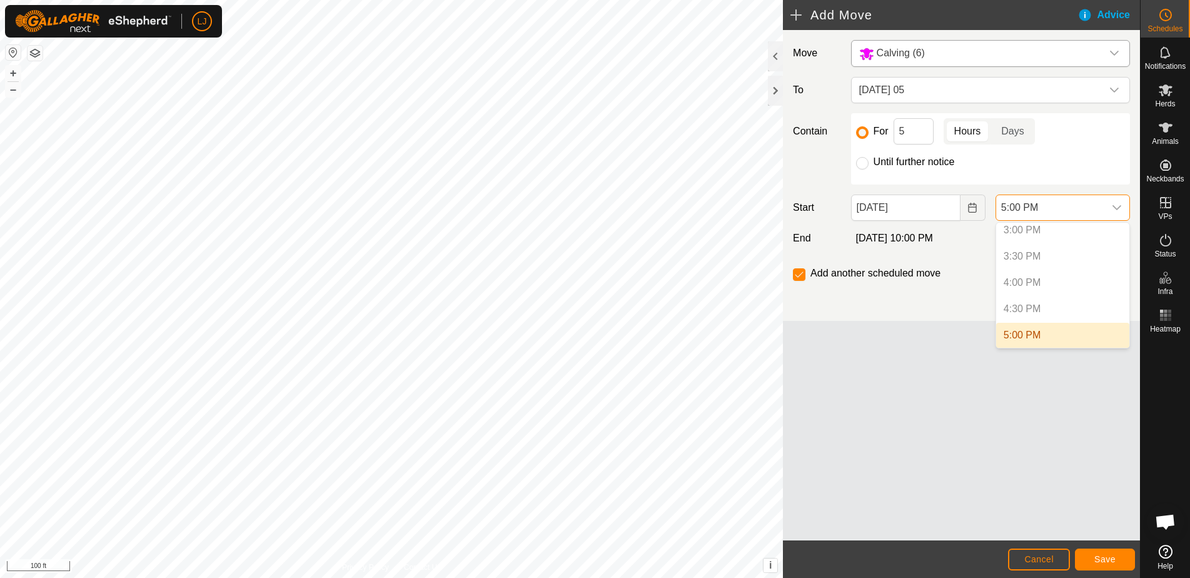
scroll to position [1010, 0]
click at [1044, 274] on li "8:00 PM" at bounding box center [1062, 275] width 133 height 25
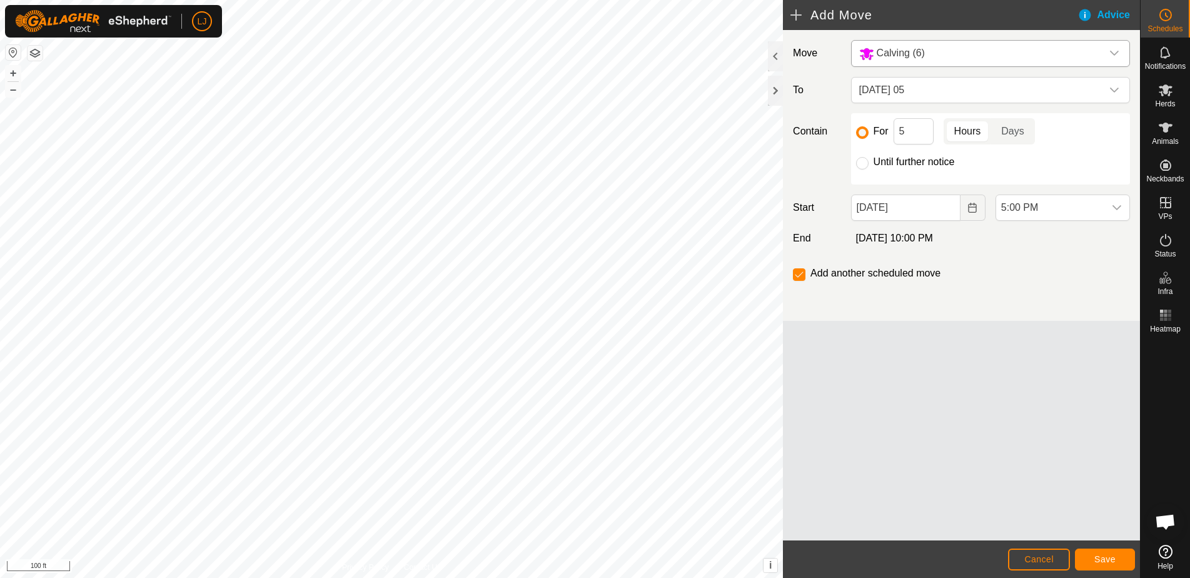
scroll to position [893, 0]
click at [799, 278] on input "checkbox" at bounding box center [799, 274] width 13 height 13
checkbox input "false"
drag, startPoint x: 866, startPoint y: 164, endPoint x: 880, endPoint y: 220, distance: 58.1
click at [866, 164] on input "Until further notice" at bounding box center [862, 163] width 13 height 13
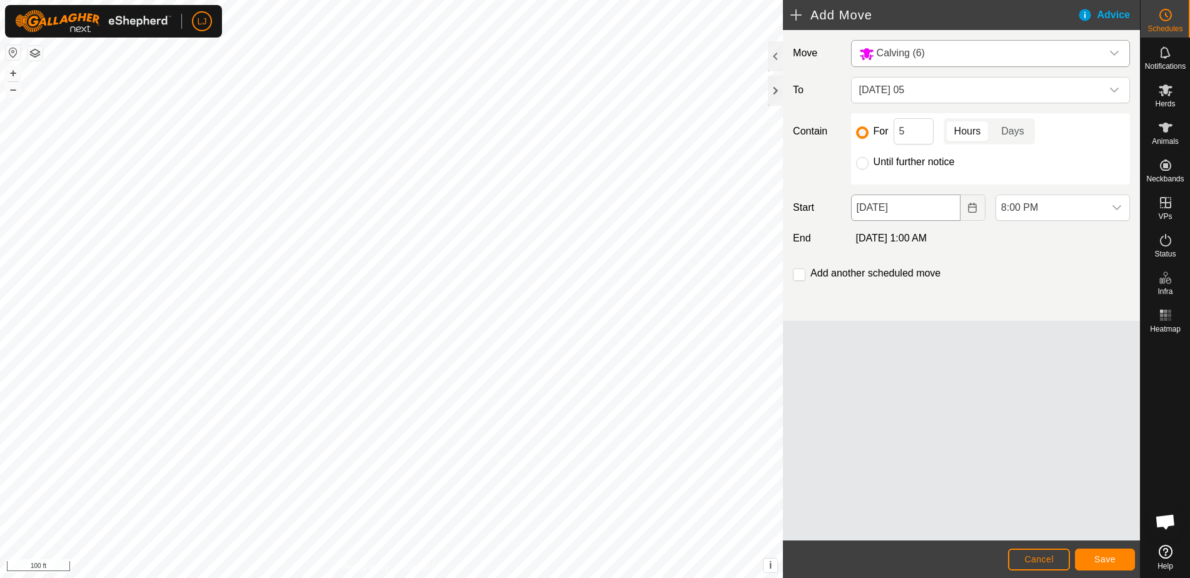
radio input "true"
click at [1096, 554] on span "Save" at bounding box center [1104, 559] width 21 height 10
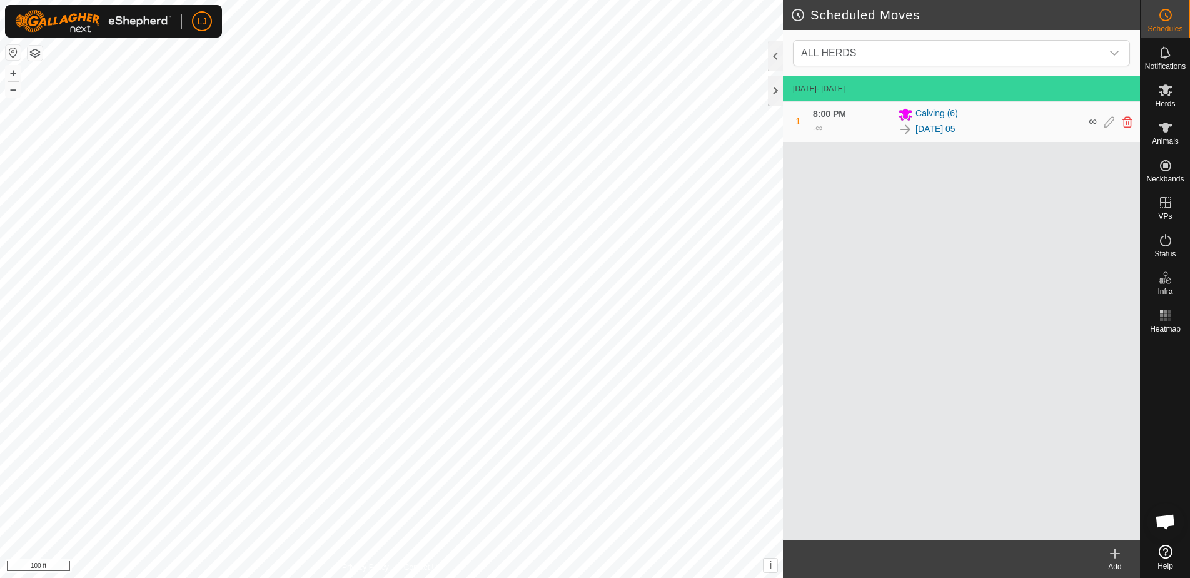
click at [1113, 558] on icon at bounding box center [1114, 553] width 15 height 15
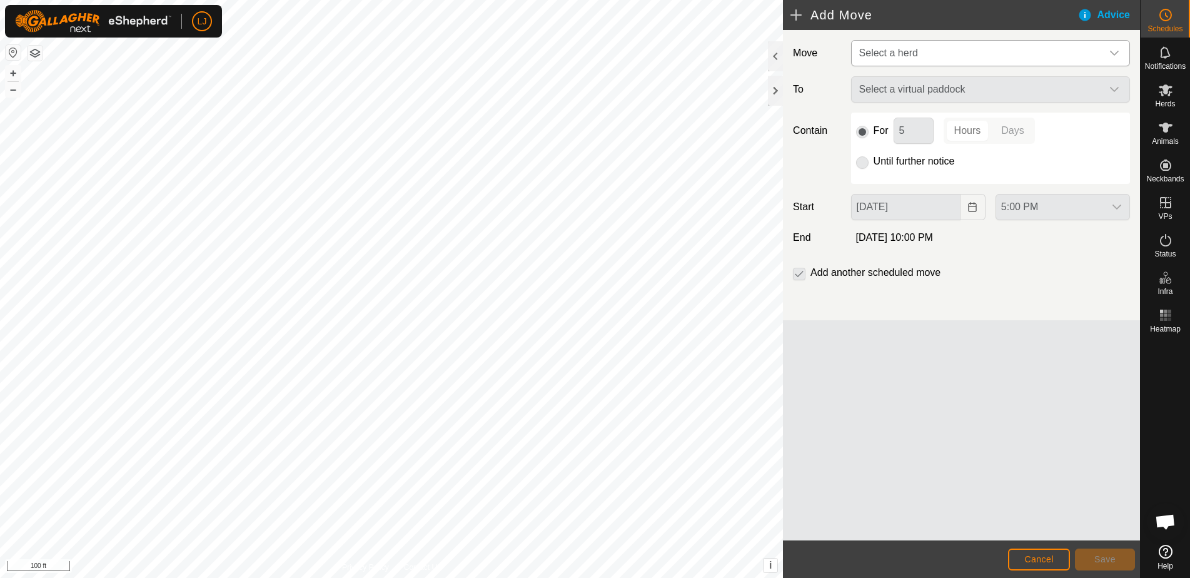
click at [900, 54] on span "Select a herd" at bounding box center [888, 53] width 59 height 11
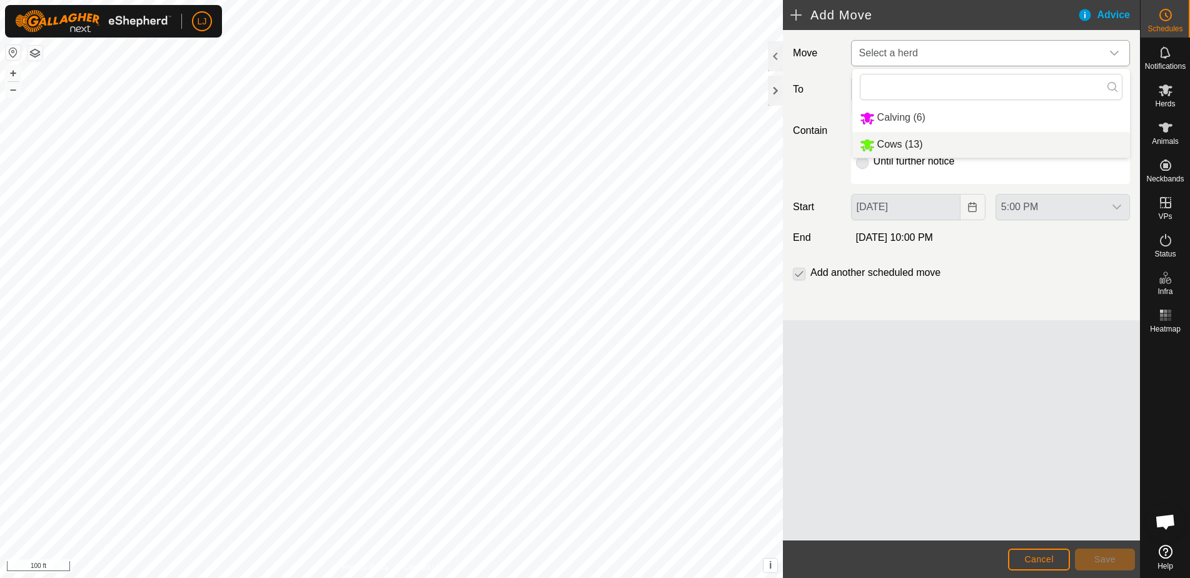
click at [949, 144] on li "Cows (13)" at bounding box center [991, 145] width 278 height 26
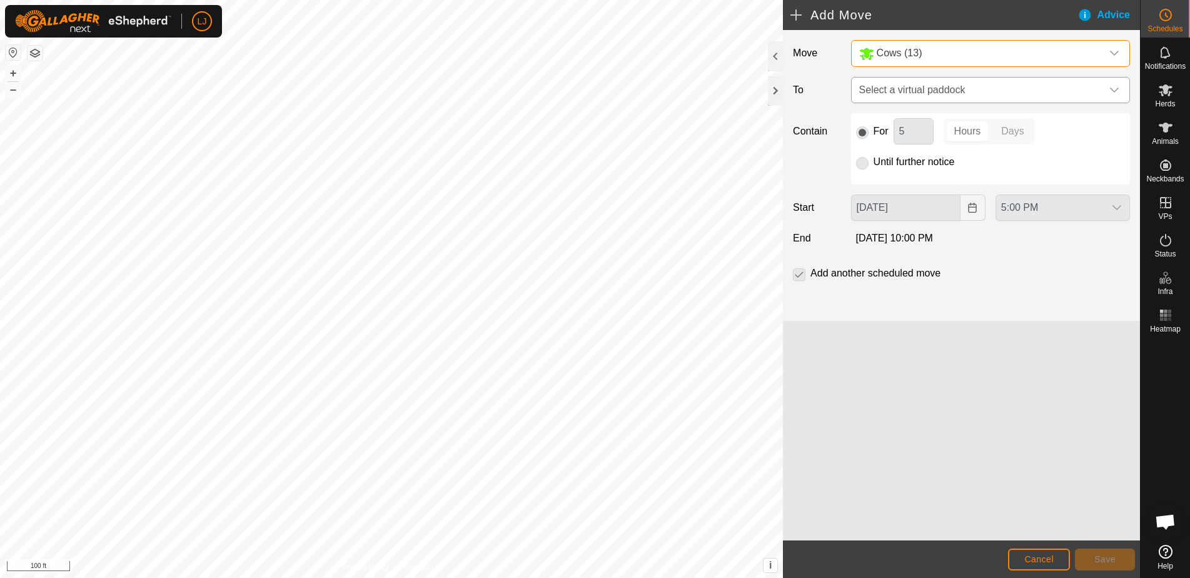
click at [976, 88] on span "Select a virtual paddock" at bounding box center [978, 90] width 248 height 25
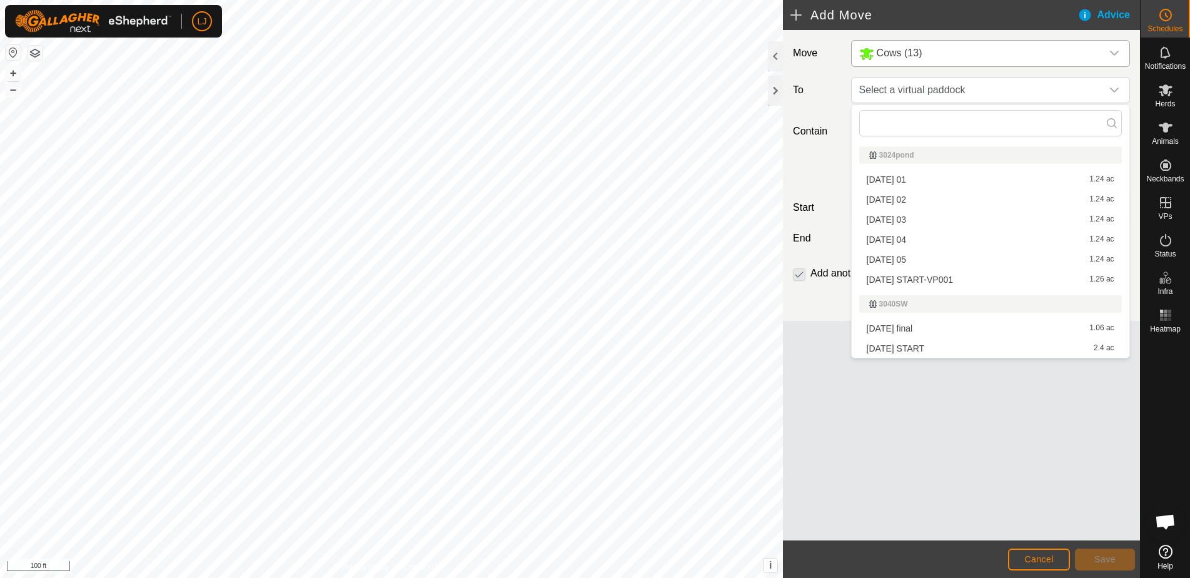
click at [934, 178] on li "[DATE] 01 1.24 ac" at bounding box center [990, 179] width 263 height 19
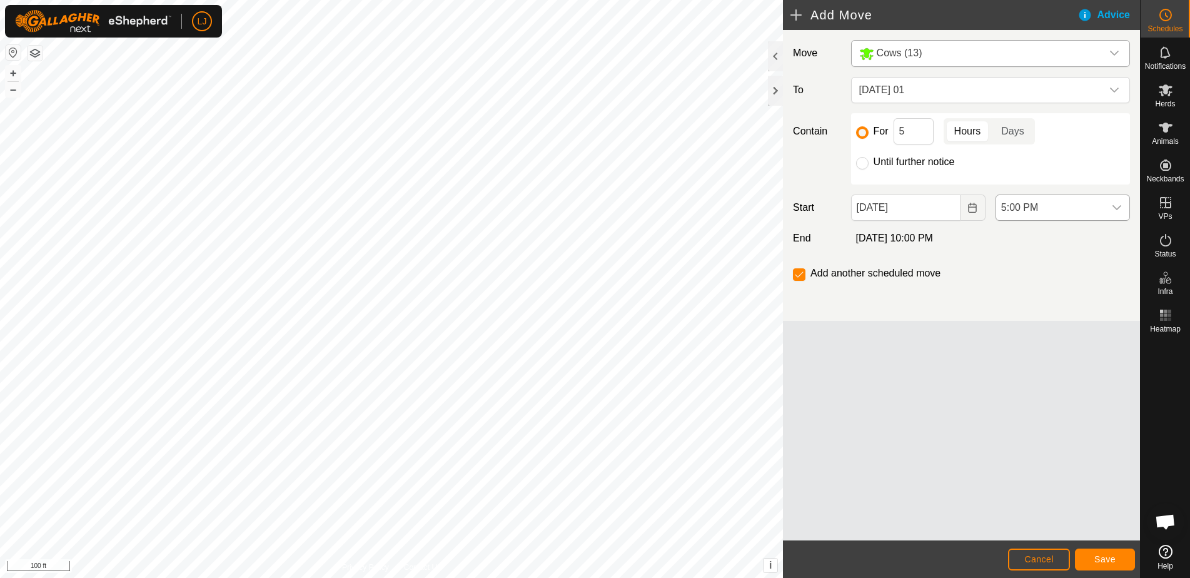
click at [1122, 210] on div "dropdown trigger" at bounding box center [1116, 207] width 25 height 25
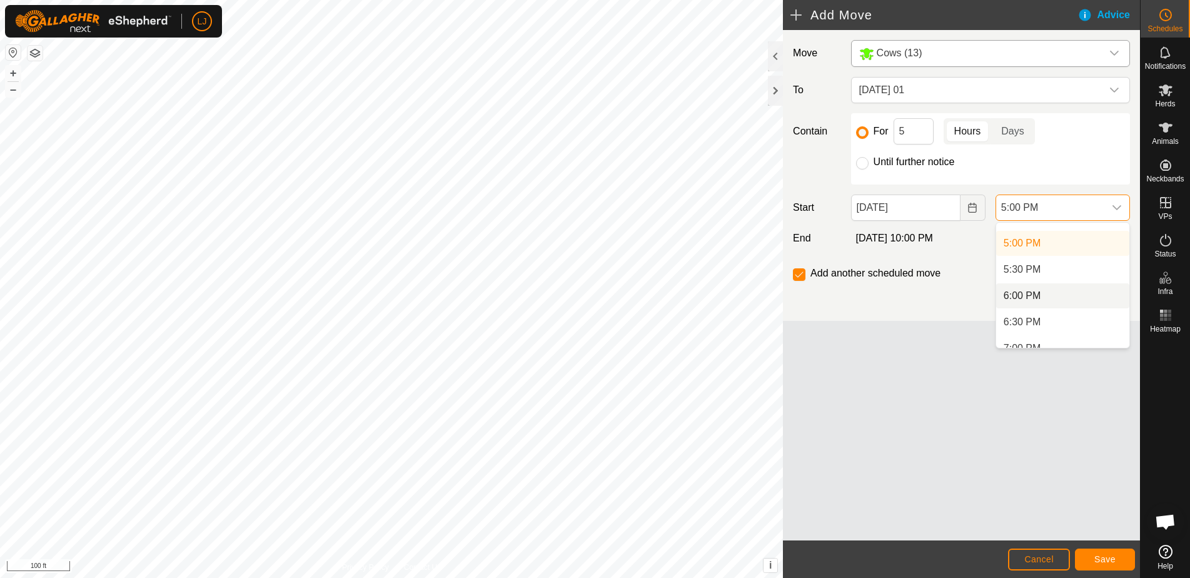
scroll to position [1000, 0]
click at [1082, 290] on li "8:00 PM" at bounding box center [1062, 285] width 133 height 25
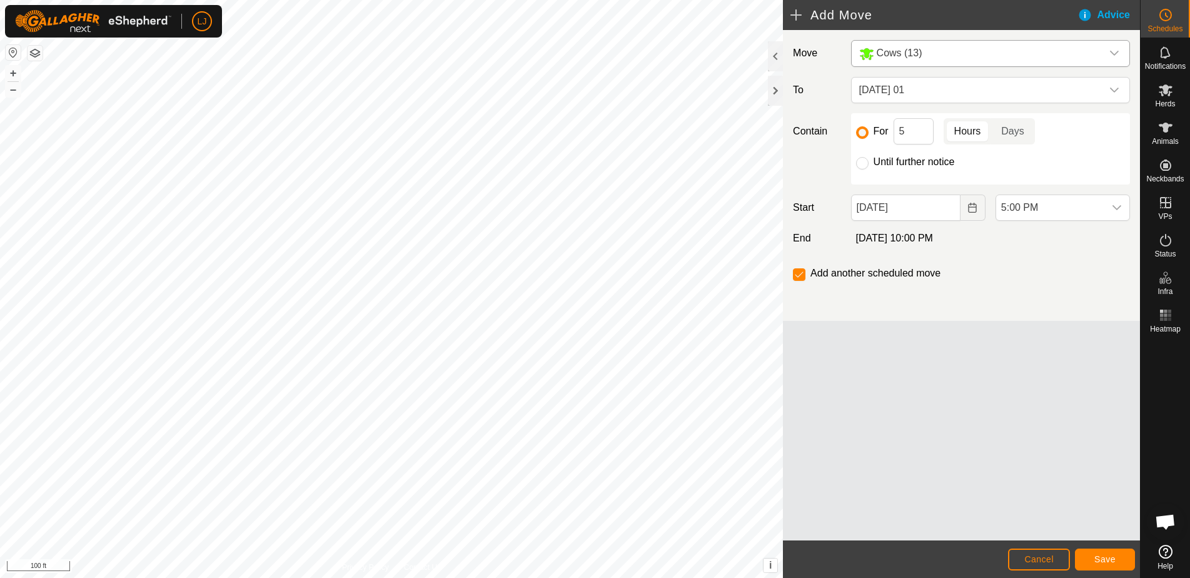
scroll to position [893, 0]
click at [860, 165] on input "Until further notice" at bounding box center [862, 163] width 13 height 13
radio input "true"
checkbox input "false"
click at [863, 134] on input "For" at bounding box center [862, 132] width 13 height 13
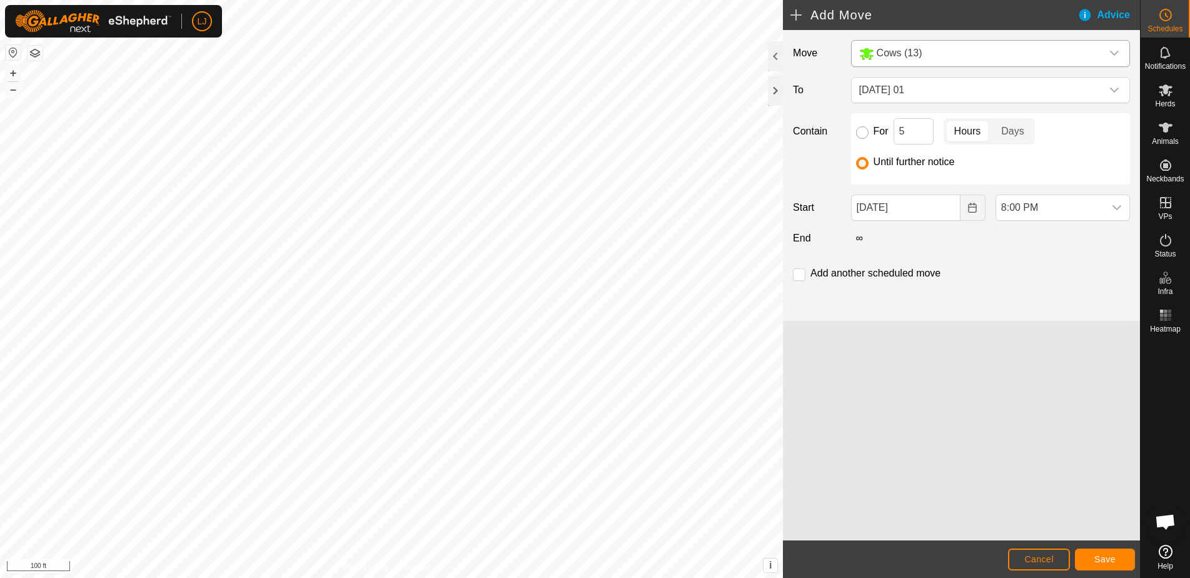
radio input "true"
checkbox input "true"
drag, startPoint x: 913, startPoint y: 130, endPoint x: 888, endPoint y: 131, distance: 25.0
click at [889, 131] on div "For 5 Hours Days" at bounding box center [990, 131] width 269 height 26
drag, startPoint x: 886, startPoint y: 131, endPoint x: 868, endPoint y: 131, distance: 17.5
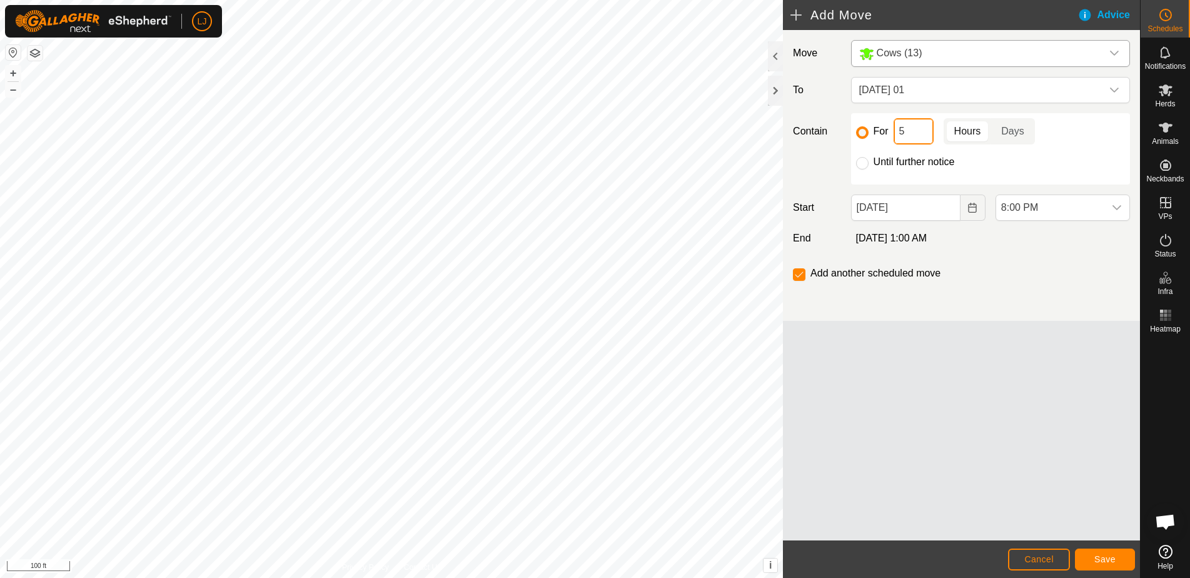
click at [868, 131] on div "For 5 Hours Days" at bounding box center [990, 131] width 269 height 26
click at [1110, 554] on span "Save" at bounding box center [1104, 559] width 21 height 10
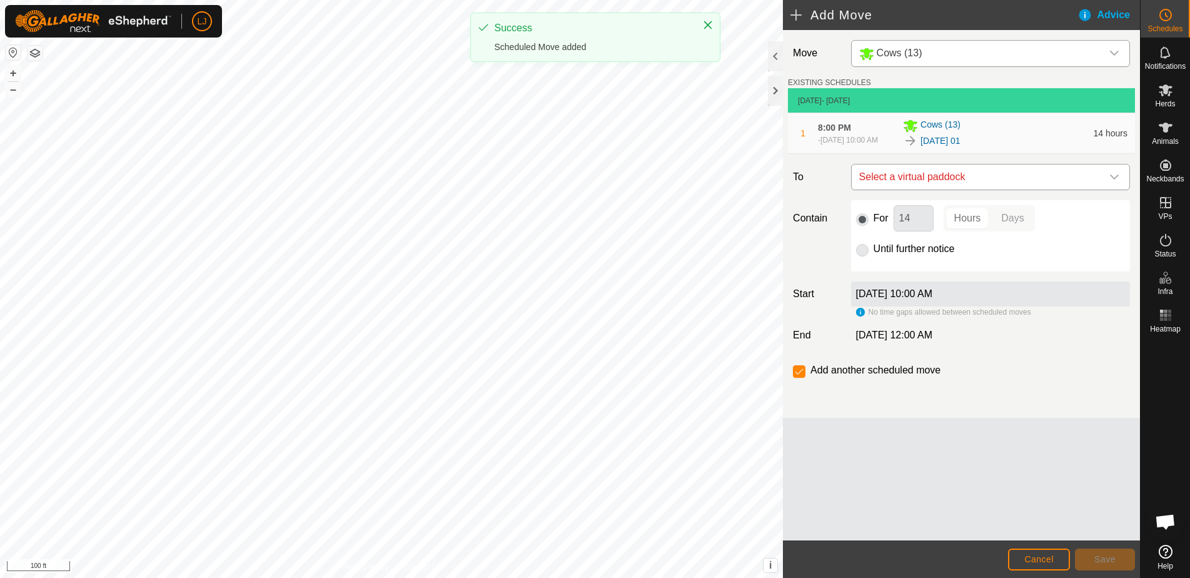
click at [906, 184] on span "Select a virtual paddock" at bounding box center [978, 176] width 248 height 25
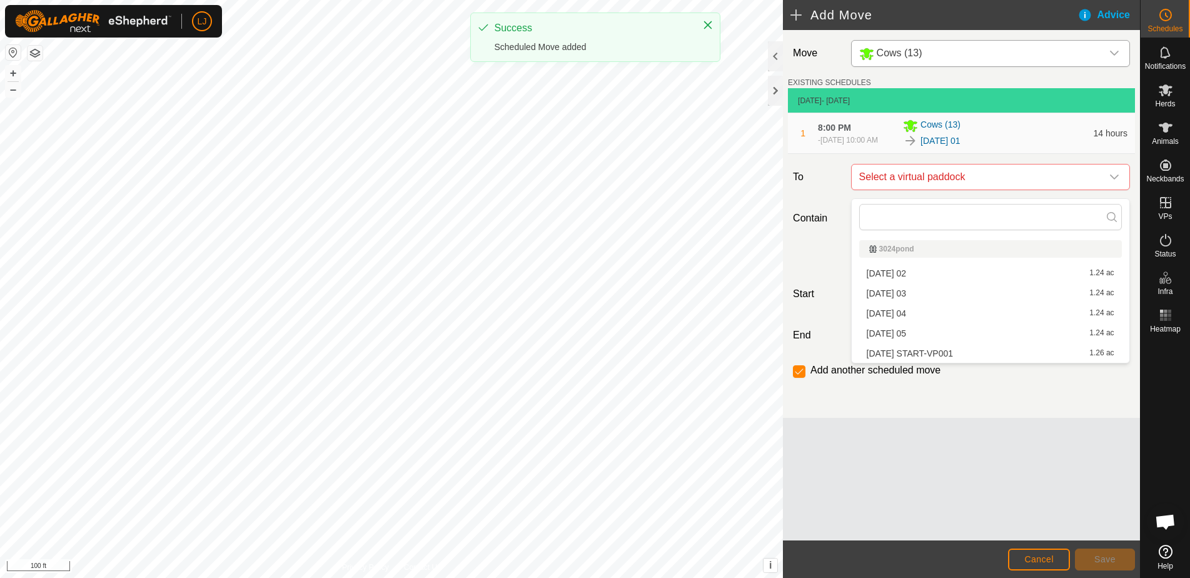
click at [942, 278] on li "[DATE] 02 1.24 ac" at bounding box center [990, 273] width 263 height 19
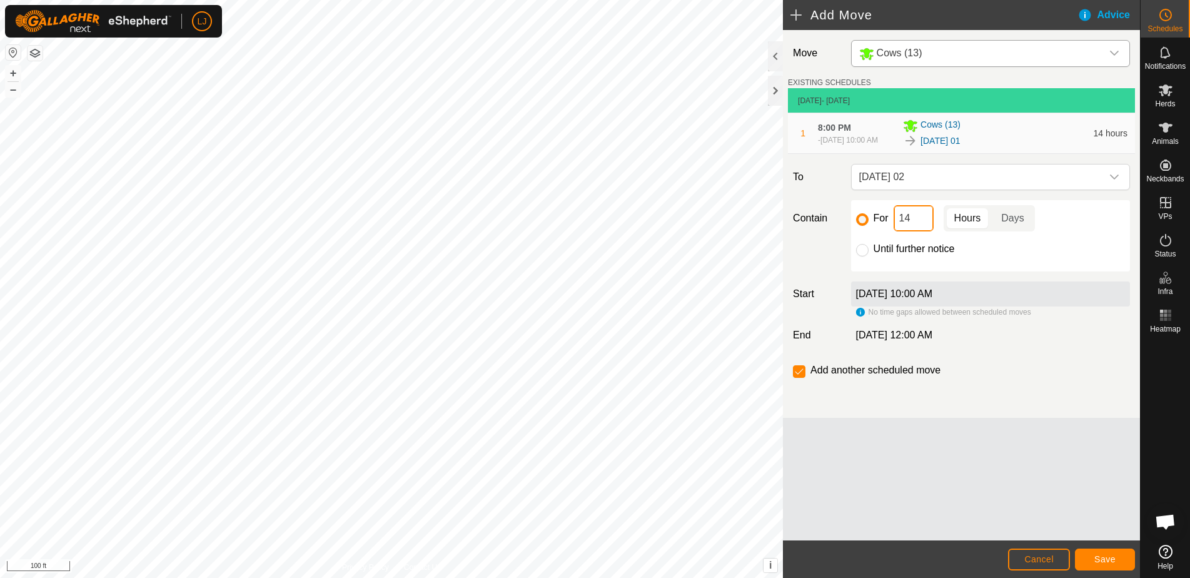
drag, startPoint x: 906, startPoint y: 223, endPoint x: 888, endPoint y: 228, distance: 18.2
click at [885, 228] on div "For 14 Hours Days" at bounding box center [990, 218] width 269 height 26
drag, startPoint x: 918, startPoint y: 229, endPoint x: 827, endPoint y: 225, distance: 91.3
click at [850, 224] on div "For 14 Hours Days Until further notice" at bounding box center [990, 235] width 289 height 71
type input "2"
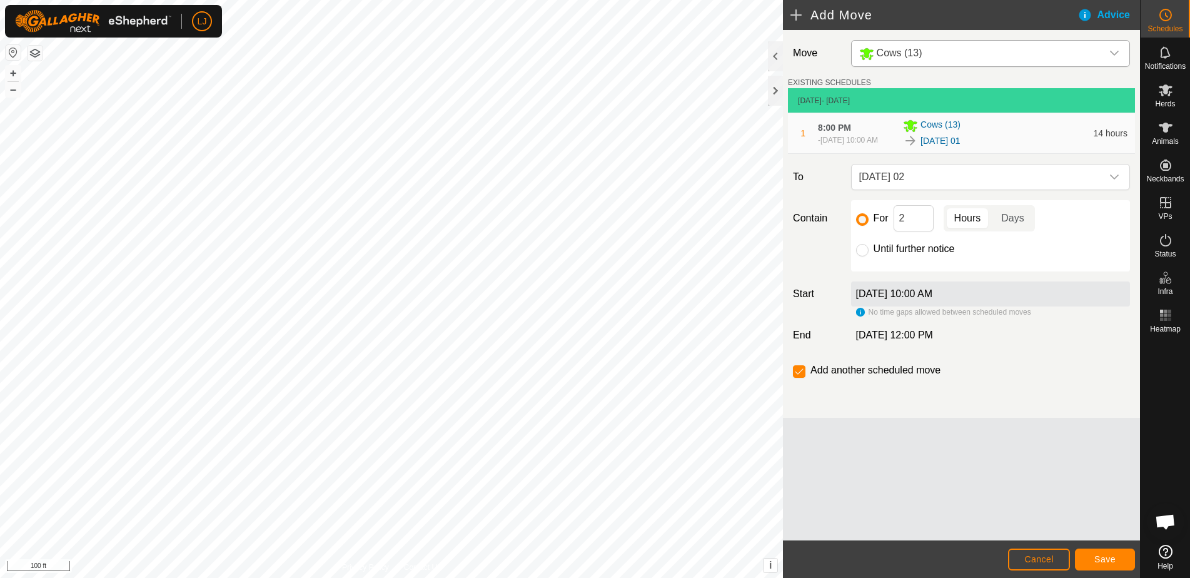
click at [1119, 558] on button "Save" at bounding box center [1105, 559] width 60 height 22
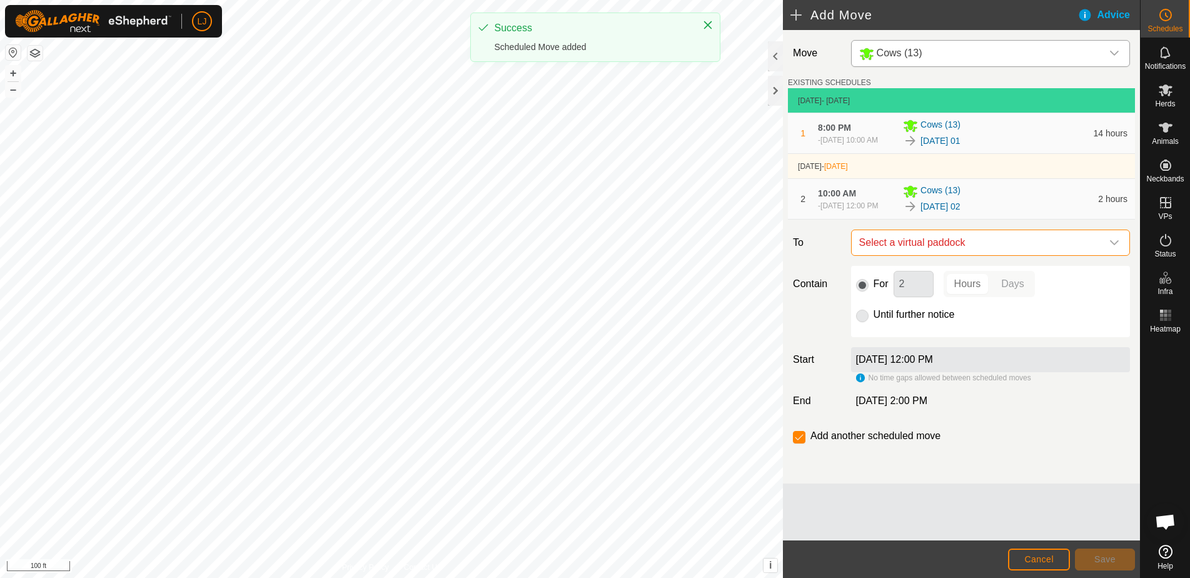
click at [951, 254] on span "Select a virtual paddock" at bounding box center [978, 242] width 248 height 25
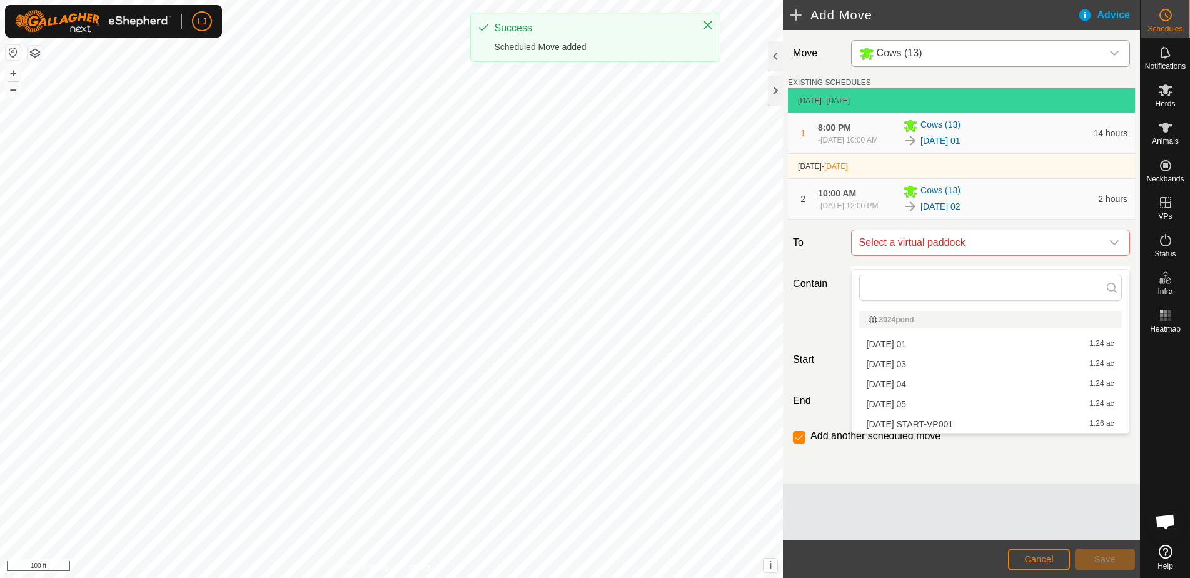
click at [954, 363] on li "[DATE] 03 1.24 ac" at bounding box center [990, 363] width 263 height 19
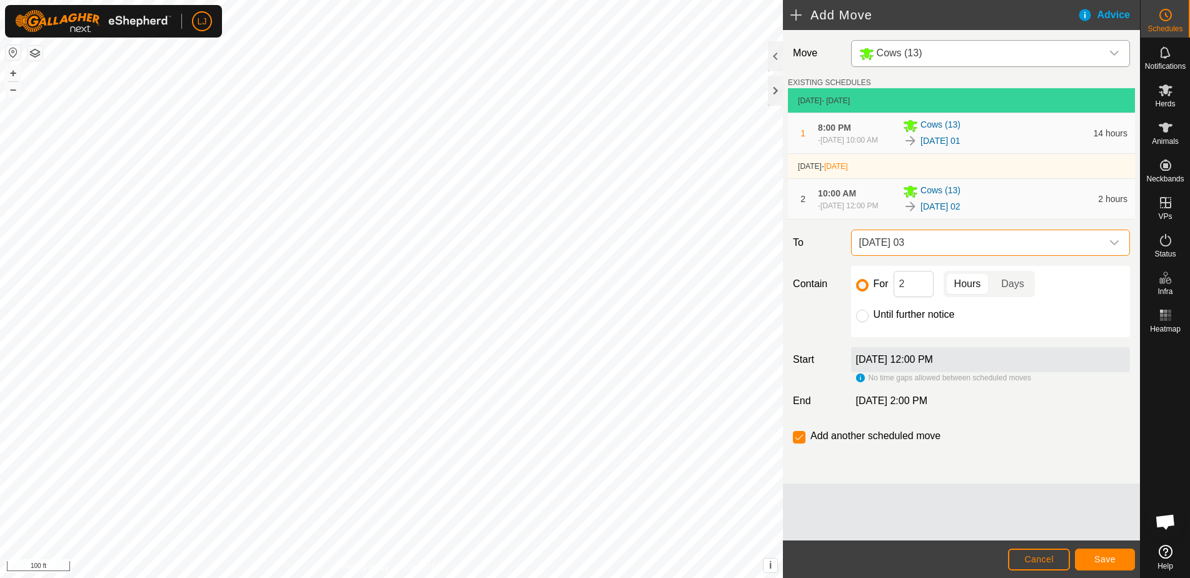
click at [1096, 558] on span "Save" at bounding box center [1104, 559] width 21 height 10
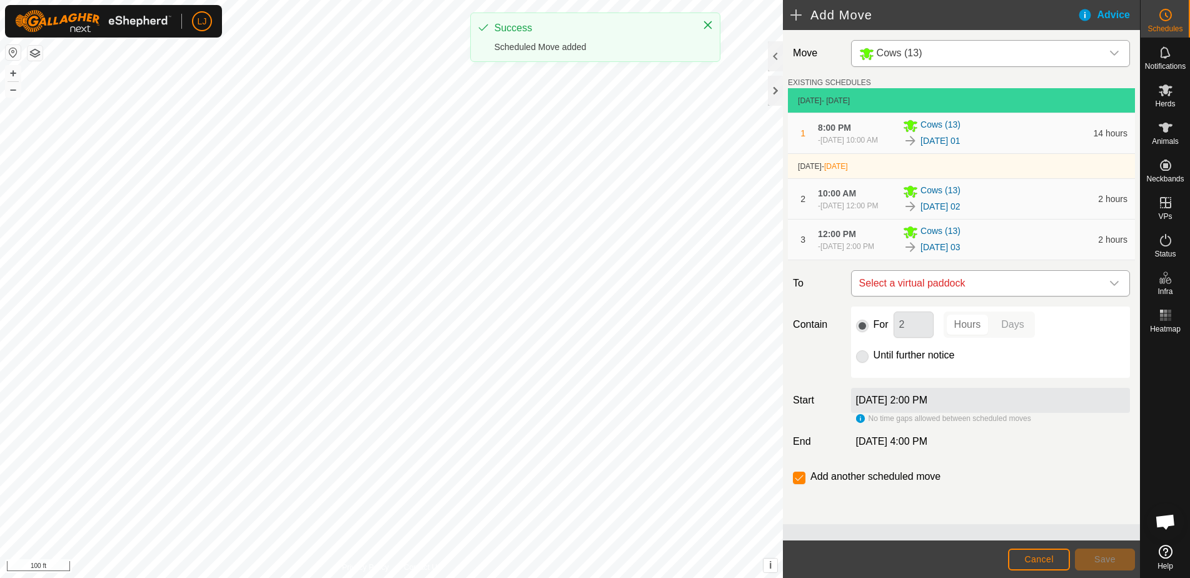
click at [946, 296] on span "Select a virtual paddock" at bounding box center [978, 283] width 248 height 25
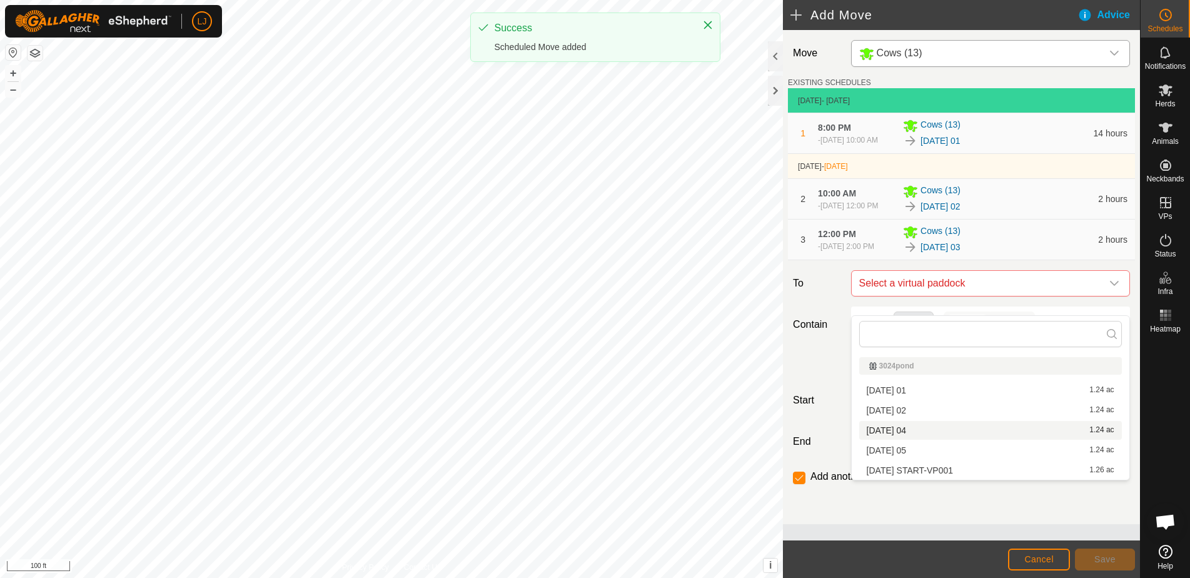
click at [976, 434] on li "[DATE] 04 1.24 ac" at bounding box center [990, 430] width 263 height 19
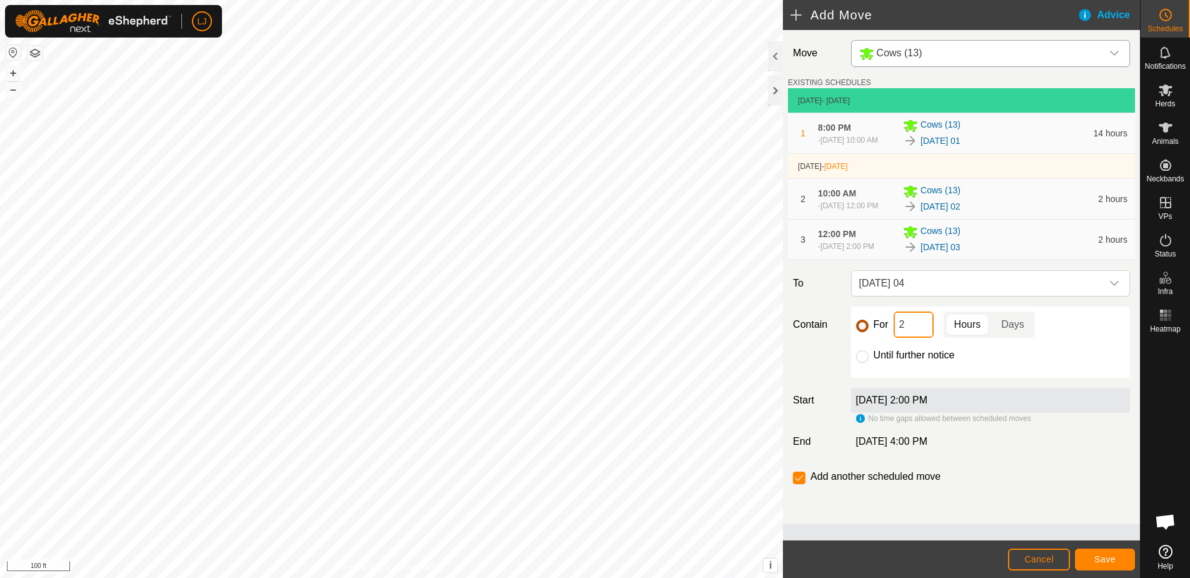
drag, startPoint x: 898, startPoint y: 344, endPoint x: 866, endPoint y: 343, distance: 31.9
click at [883, 338] on div "For 2 Hours Days" at bounding box center [990, 324] width 269 height 26
click at [1097, 564] on button "Save" at bounding box center [1105, 559] width 60 height 22
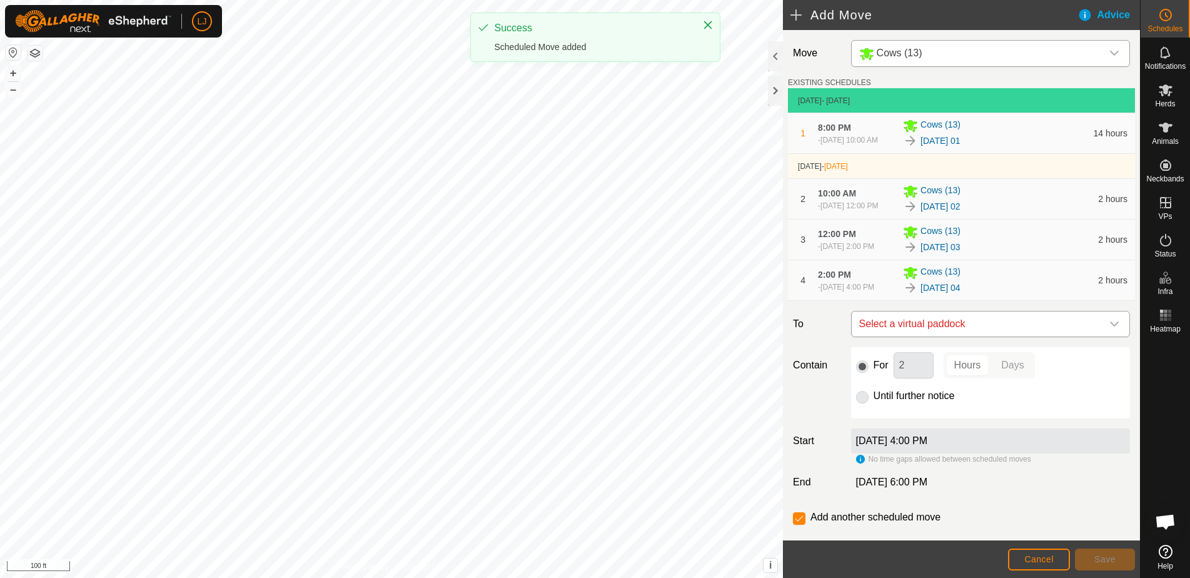
click at [943, 336] on span "Select a virtual paddock" at bounding box center [978, 323] width 248 height 25
click at [948, 336] on span "Select a virtual paddock" at bounding box center [978, 323] width 248 height 25
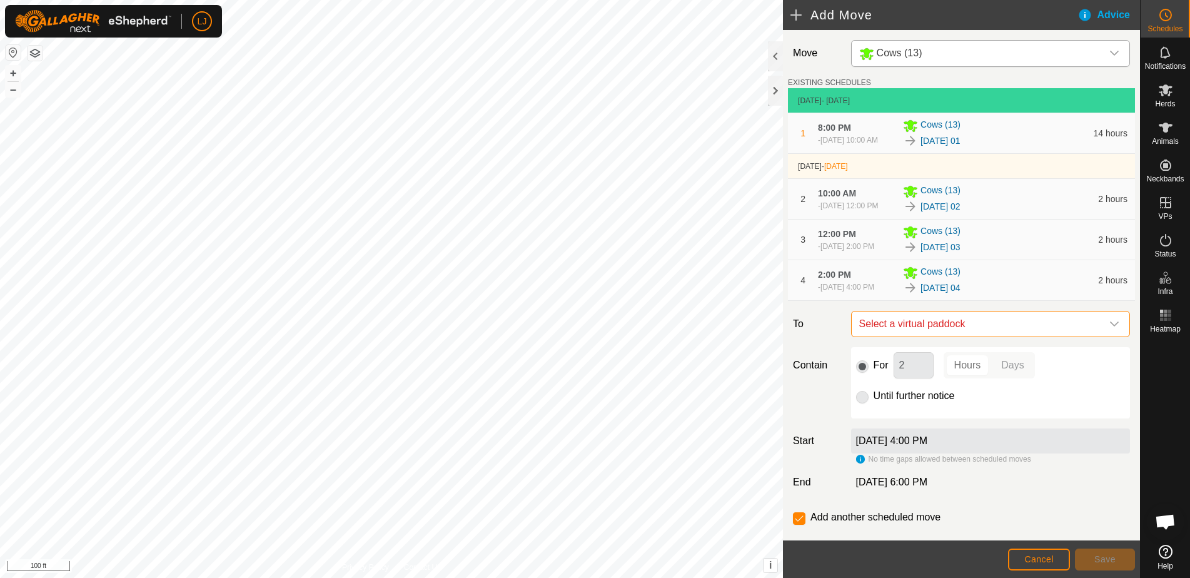
scroll to position [3, 0]
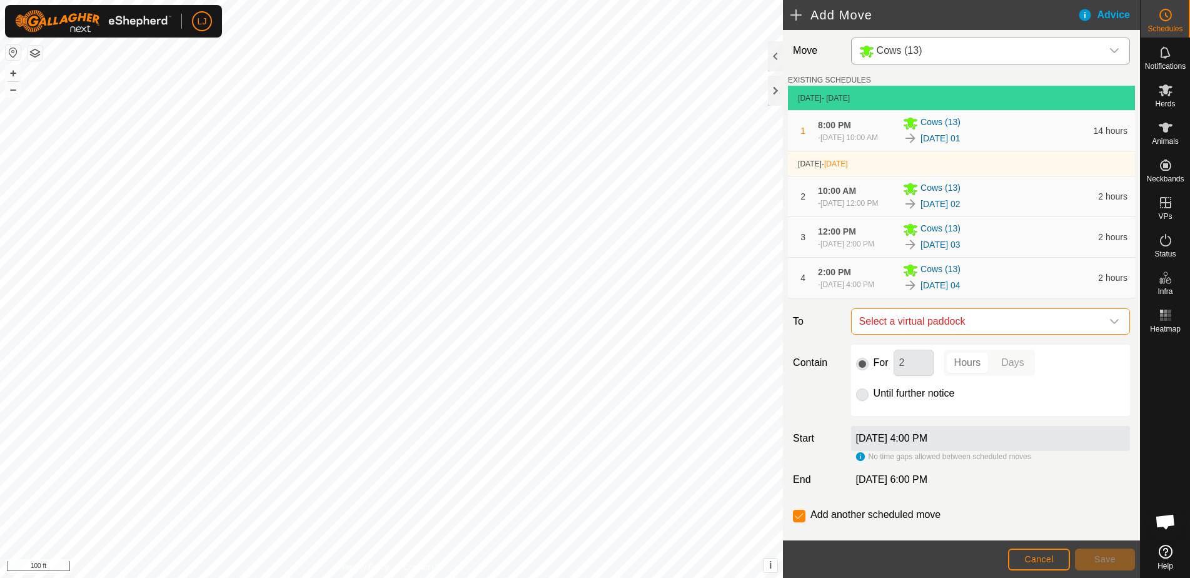
click at [942, 334] on span "Select a virtual paddock" at bounding box center [978, 321] width 248 height 25
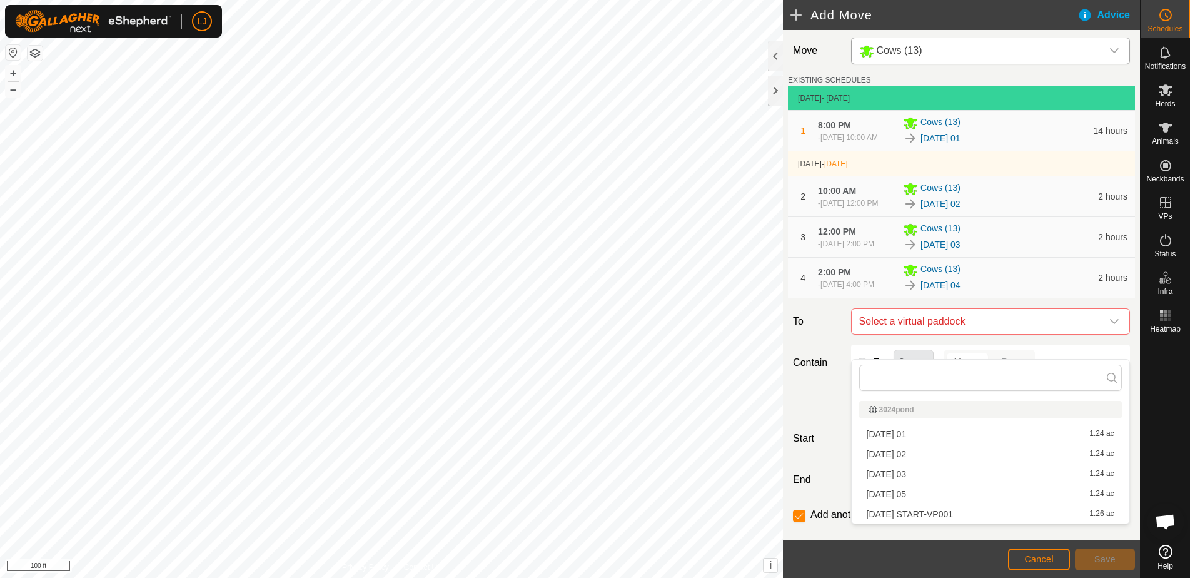
click at [972, 496] on li "[DATE] 05 1.24 ac" at bounding box center [990, 493] width 263 height 19
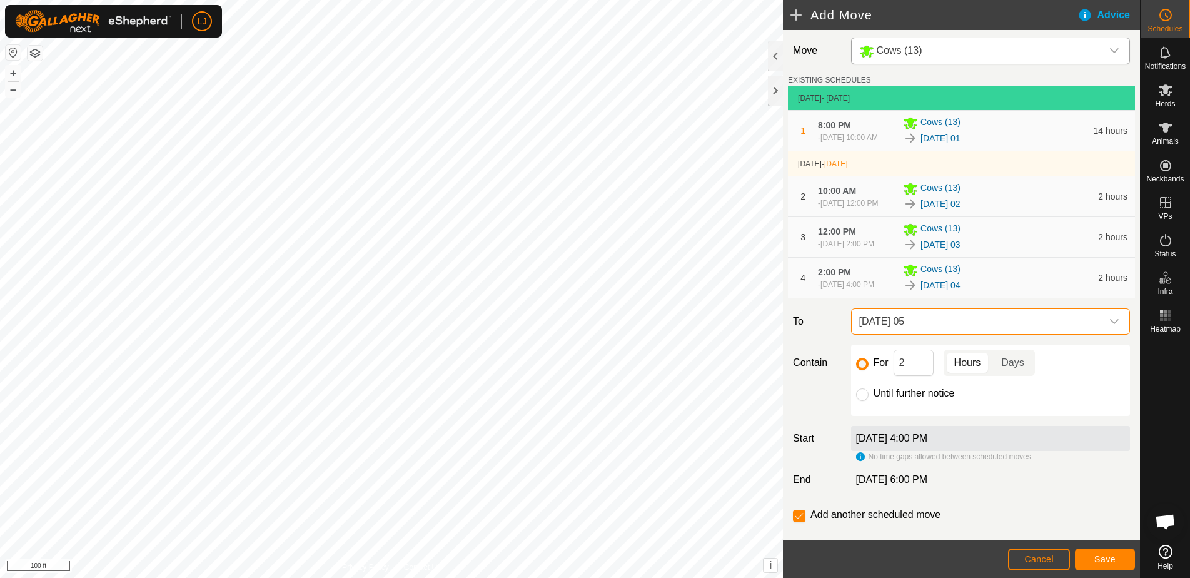
click at [849, 416] on div "For 2 Hours Days Until further notice" at bounding box center [990, 379] width 289 height 71
click at [860, 401] on input "Until further notice" at bounding box center [862, 394] width 13 height 13
radio input "true"
checkbox input "false"
click at [1105, 555] on span "Save" at bounding box center [1104, 559] width 21 height 10
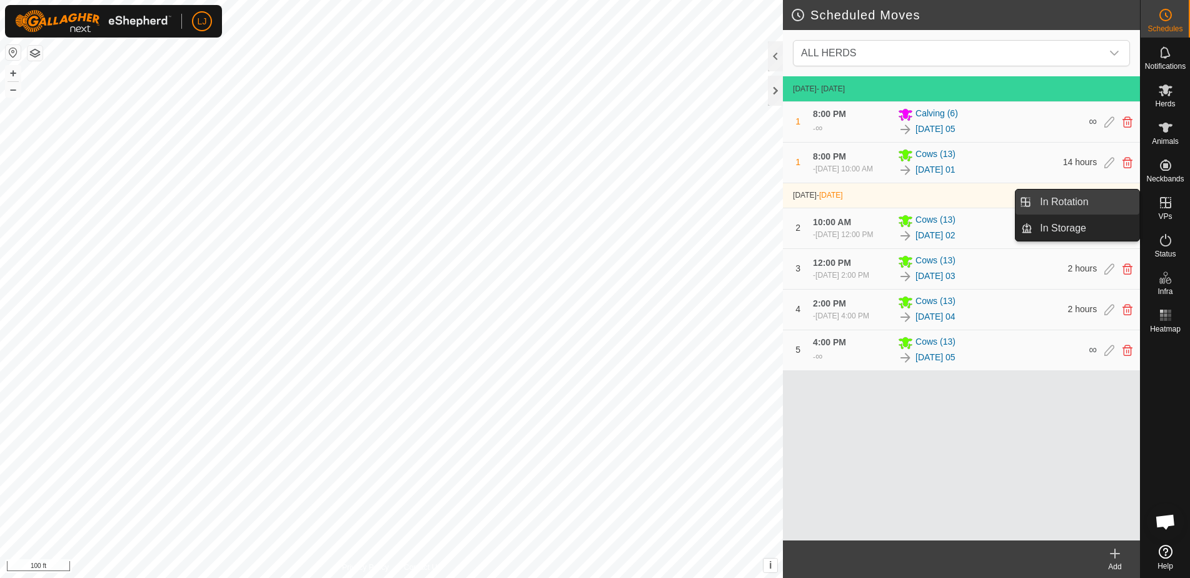
click at [1078, 200] on link "In Rotation" at bounding box center [1085, 201] width 107 height 25
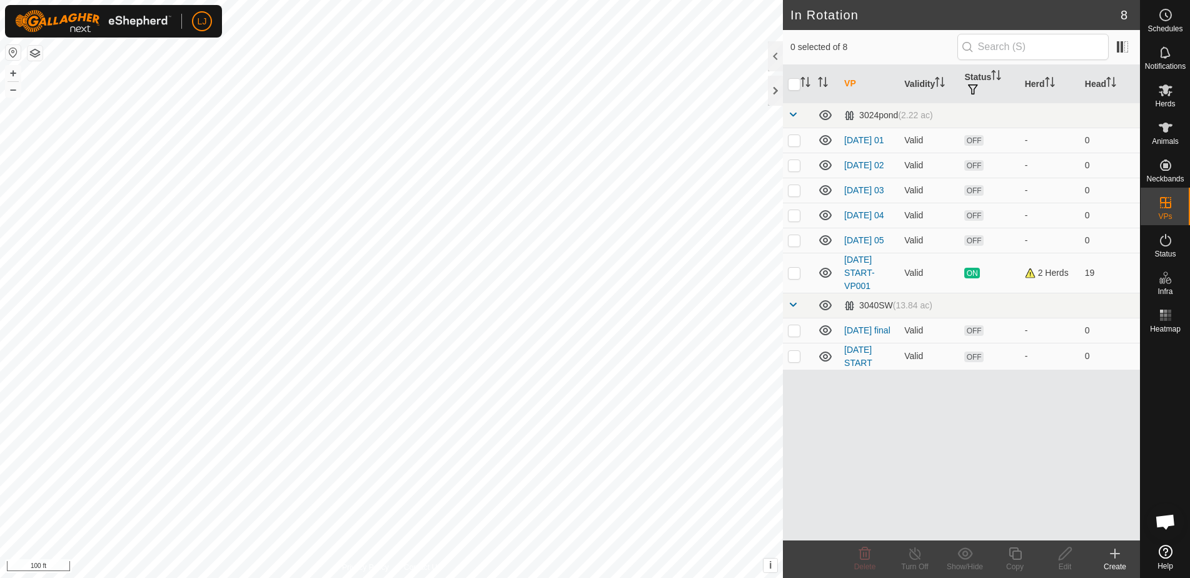
click at [892, 444] on div "VP Validity Status Herd Head 3024pond (2.22 ac) 2025-09-01 01 Valid OFF - 0 202…" at bounding box center [961, 302] width 357 height 475
drag, startPoint x: 892, startPoint y: 444, endPoint x: 894, endPoint y: 437, distance: 7.7
click at [895, 438] on div "VP Validity Status Herd Head 3024pond (2.22 ac) 2025-09-01 01 Valid OFF - 0 202…" at bounding box center [961, 302] width 357 height 475
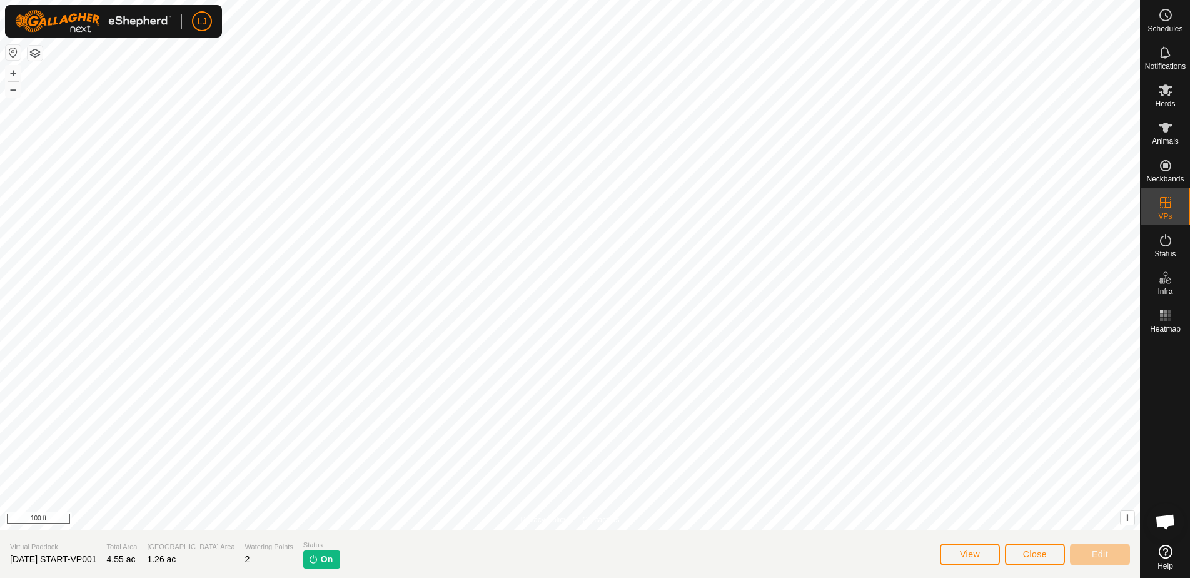
click at [488, 577] on html "LJ Schedules Notifications Herds Animals Neckbands VPs Status Infra Heatmap Hel…" at bounding box center [595, 289] width 1190 height 578
